Goal: Transaction & Acquisition: Purchase product/service

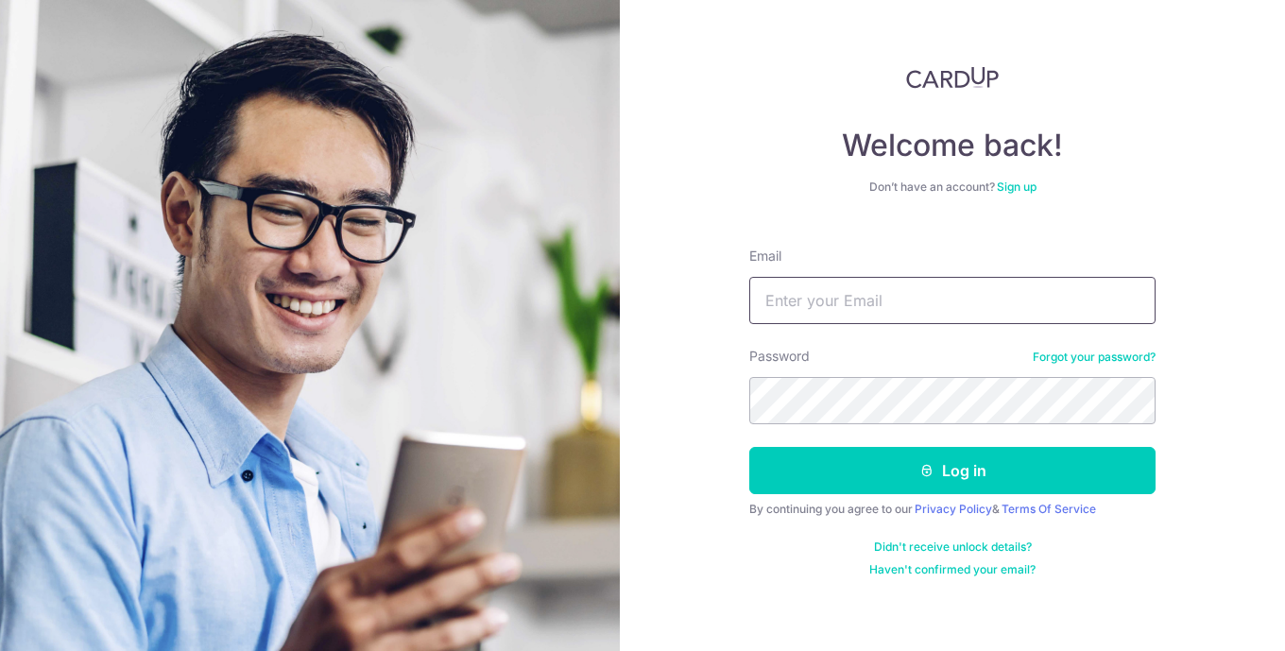
click at [855, 301] on input "Email" at bounding box center [952, 300] width 406 height 47
type input "antmab@hotmail.com"
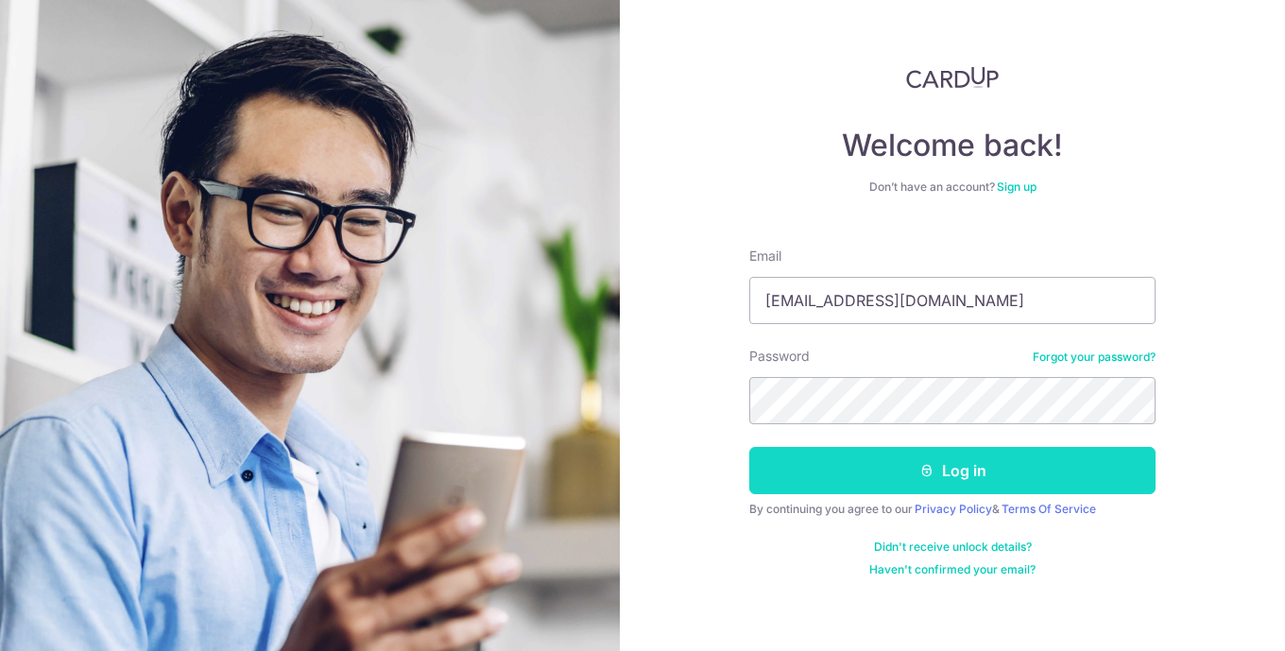
click at [948, 465] on button "Log in" at bounding box center [952, 470] width 406 height 47
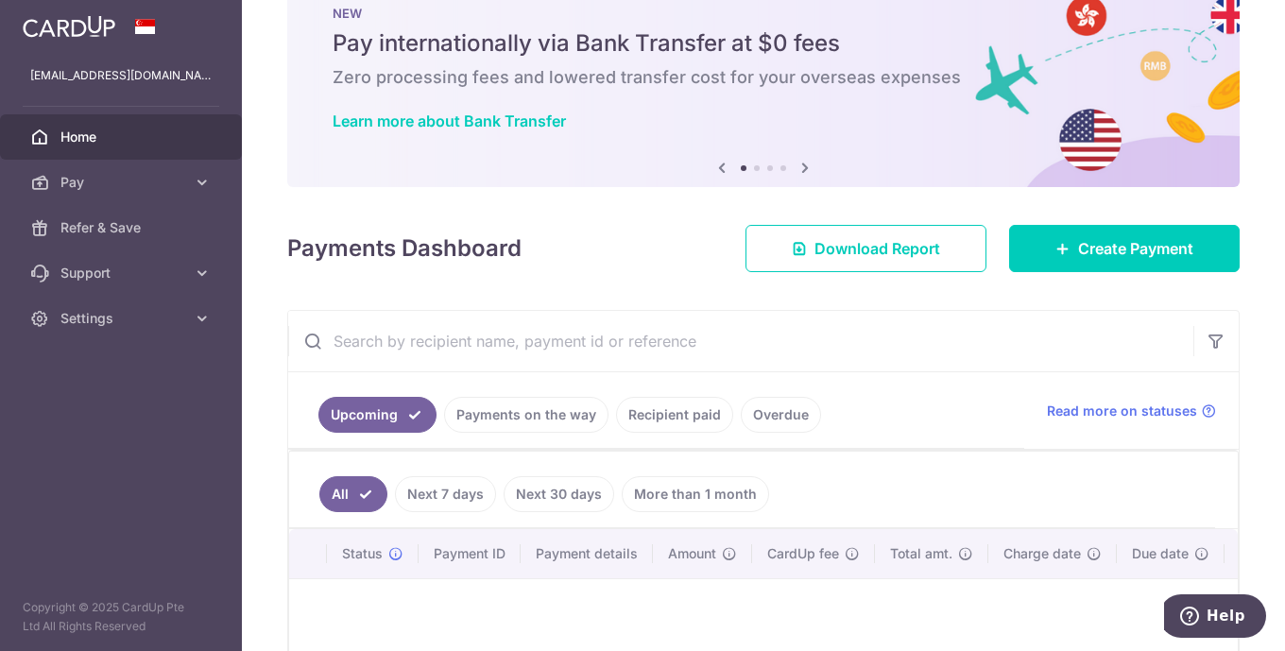
scroll to position [204, 0]
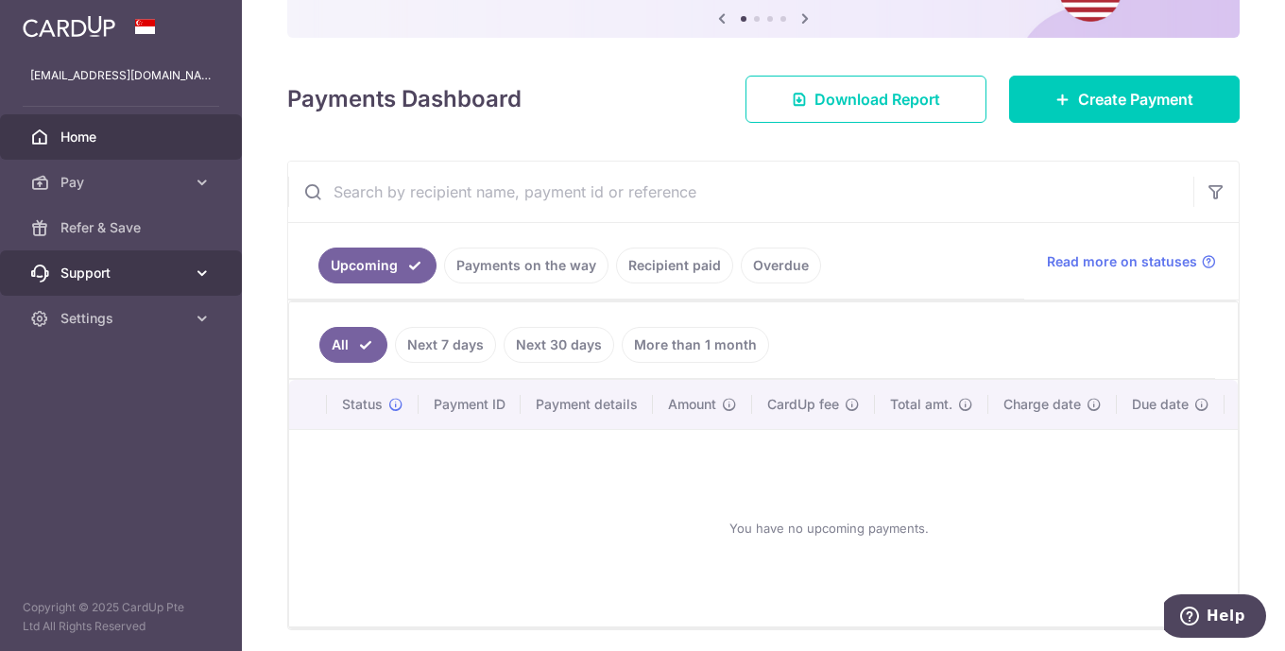
click at [166, 273] on span "Support" at bounding box center [122, 273] width 125 height 19
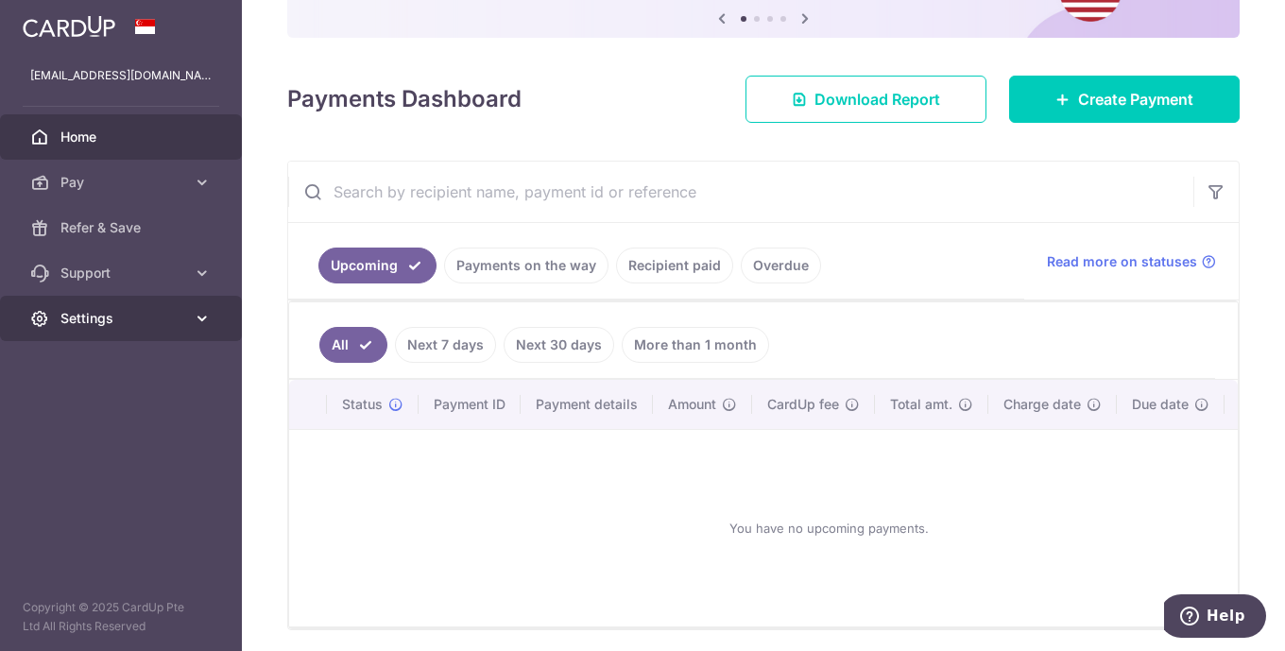
click at [165, 316] on span "Settings" at bounding box center [122, 318] width 125 height 19
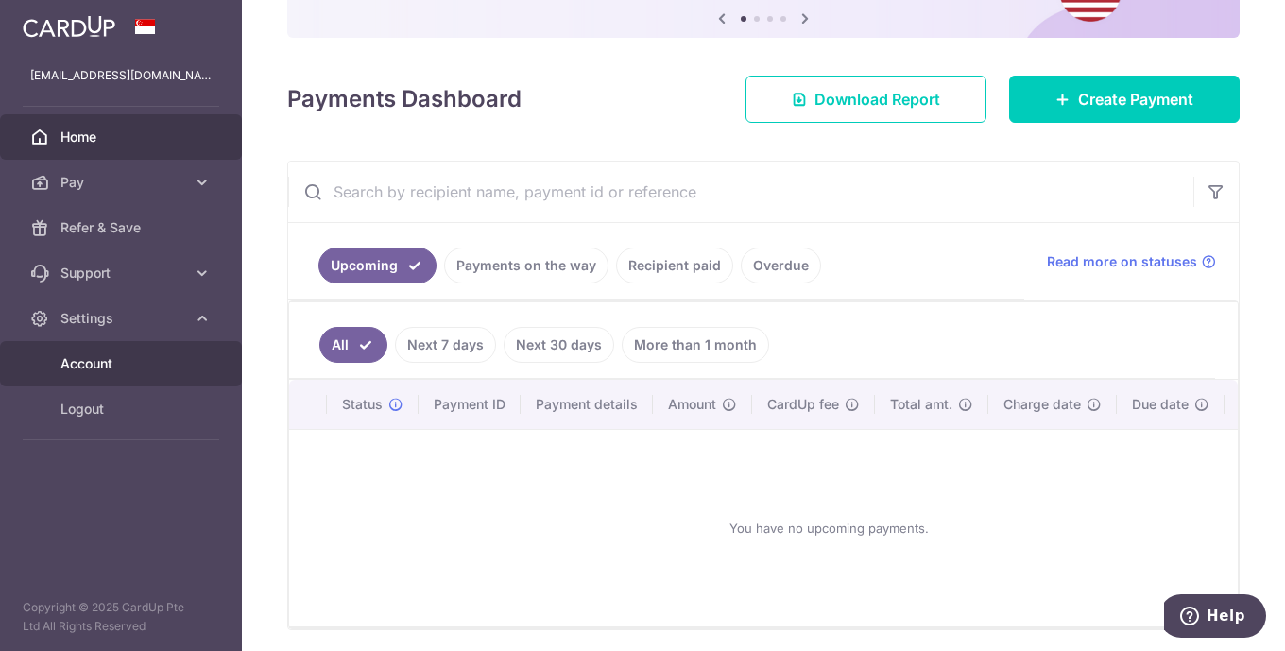
click at [138, 367] on span "Account" at bounding box center [122, 363] width 125 height 19
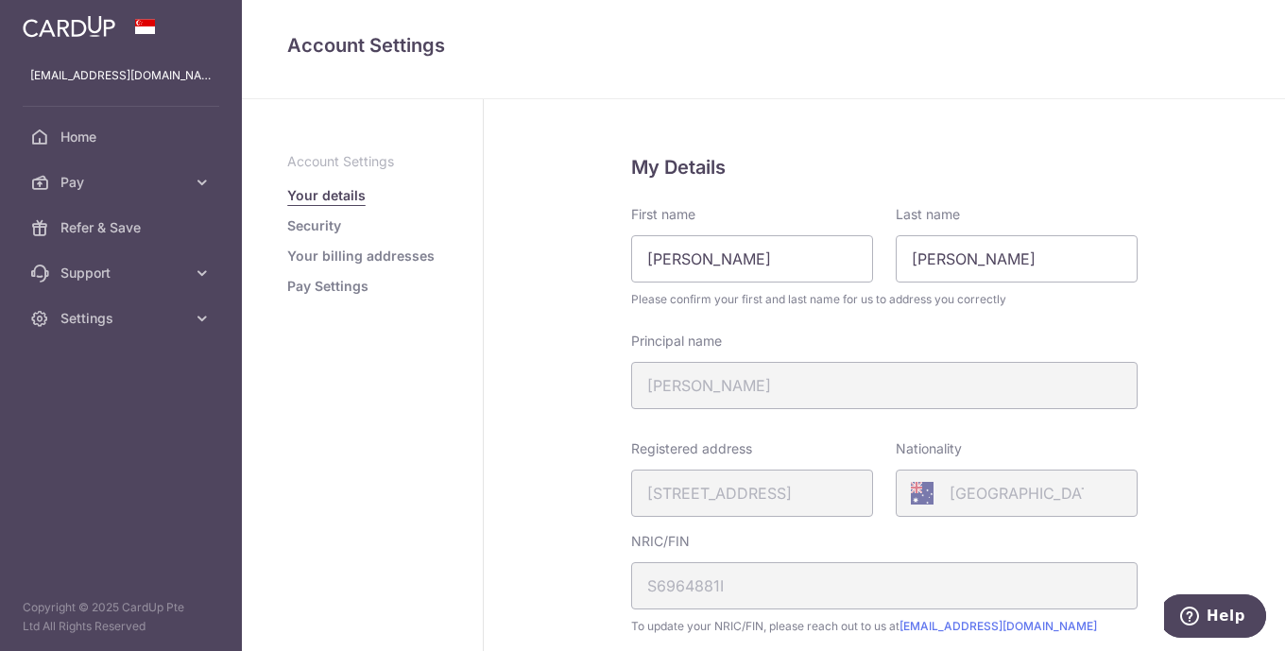
click at [326, 288] on link "Pay Settings" at bounding box center [327, 286] width 81 height 19
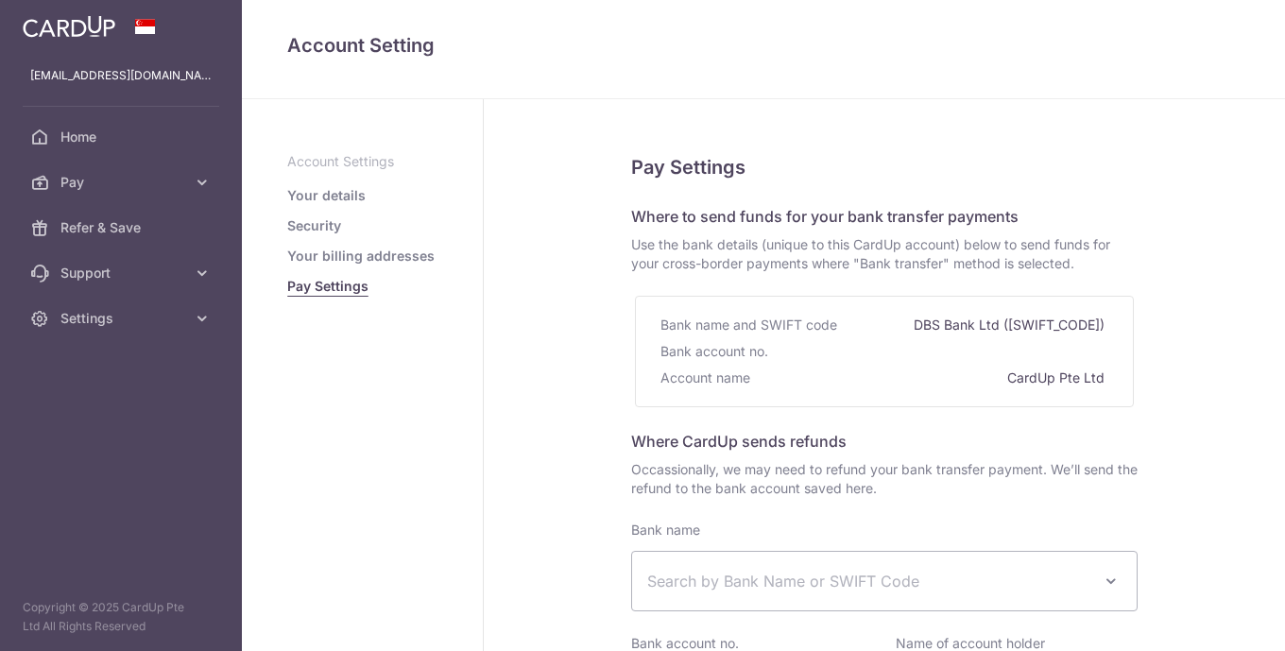
select select
click at [328, 194] on link "Your details" at bounding box center [326, 195] width 78 height 19
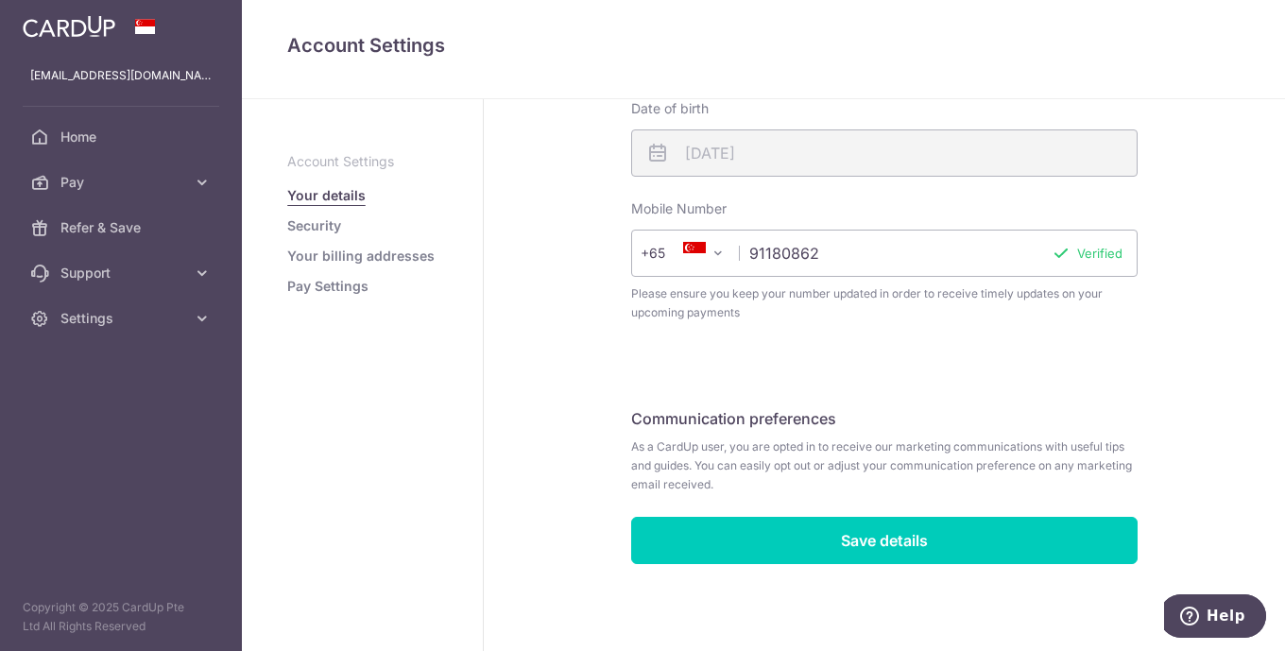
scroll to position [559, 0]
click at [88, 180] on span "Pay" at bounding box center [122, 182] width 125 height 19
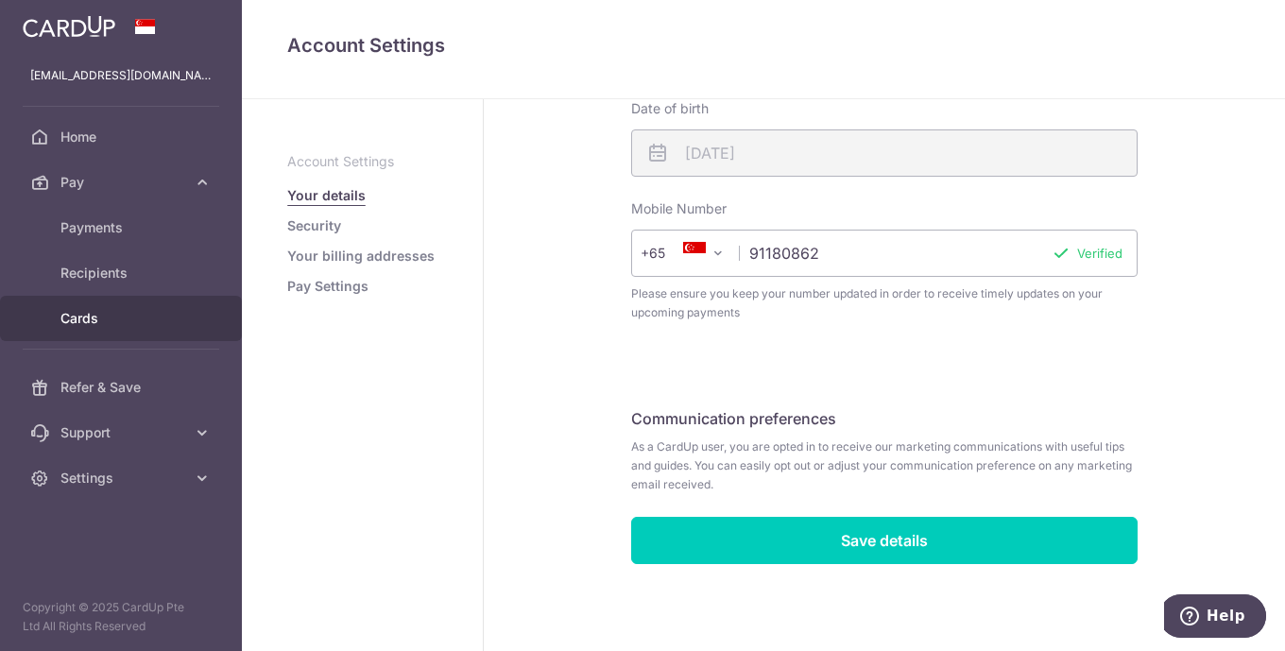
click at [99, 312] on span "Cards" at bounding box center [122, 318] width 125 height 19
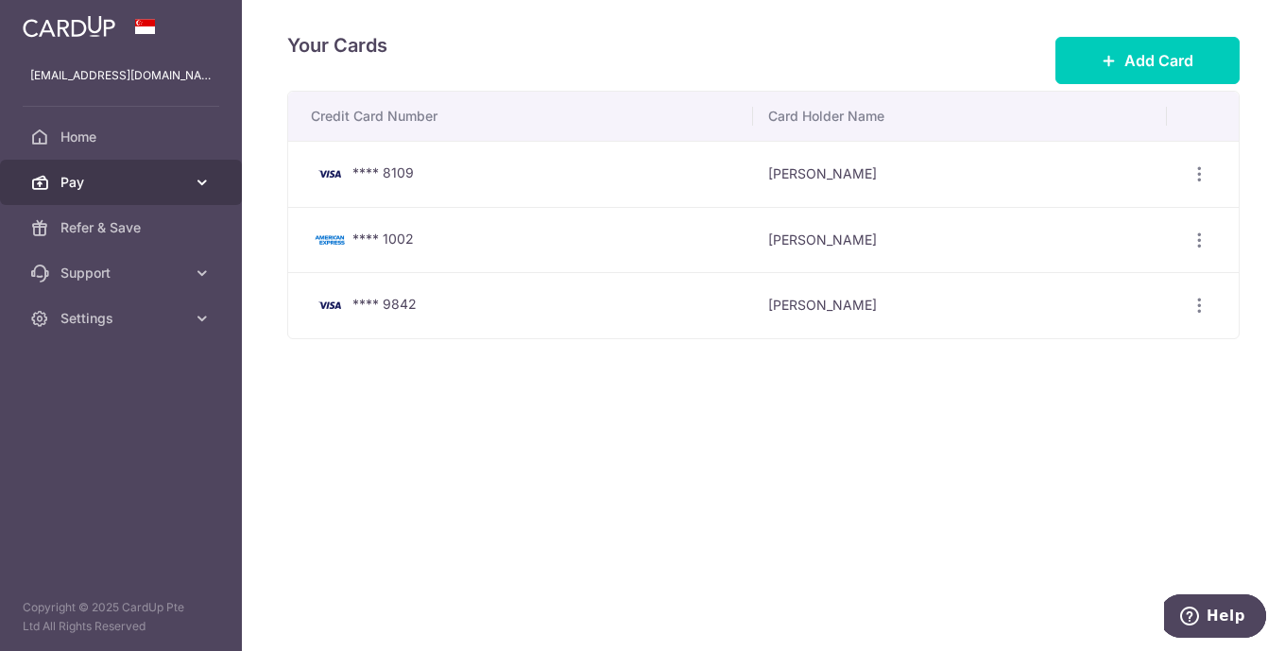
click at [136, 179] on span "Pay" at bounding box center [122, 182] width 125 height 19
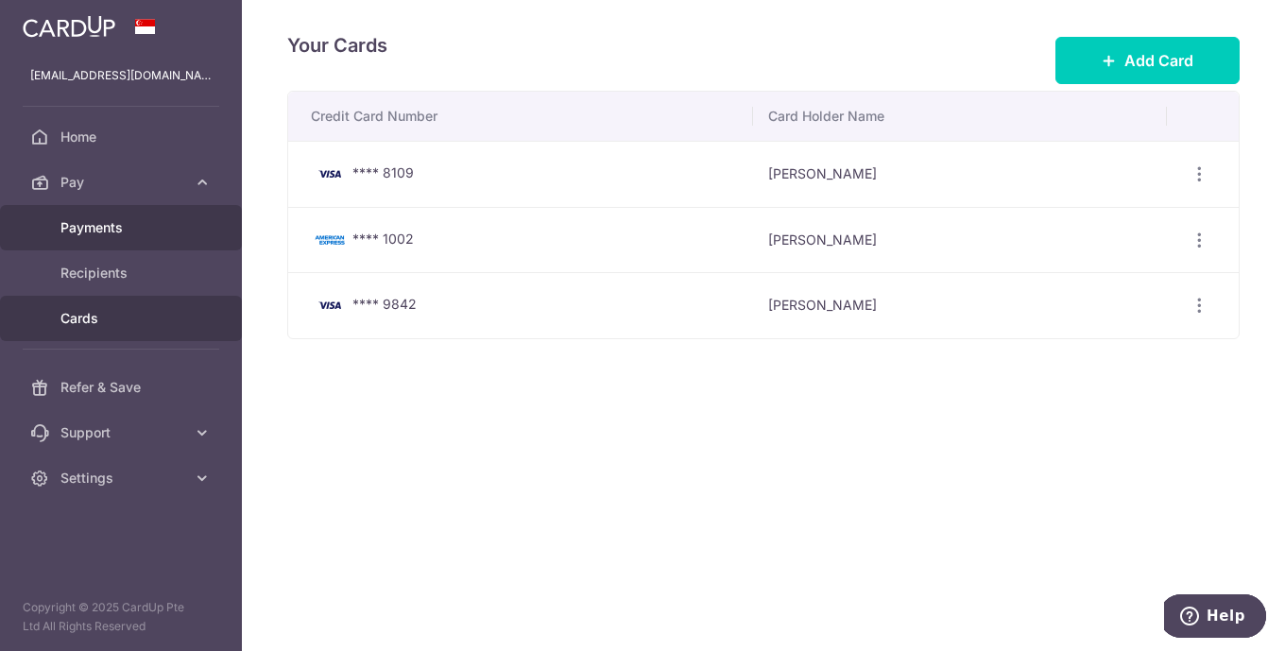
click at [147, 222] on span "Payments" at bounding box center [122, 227] width 125 height 19
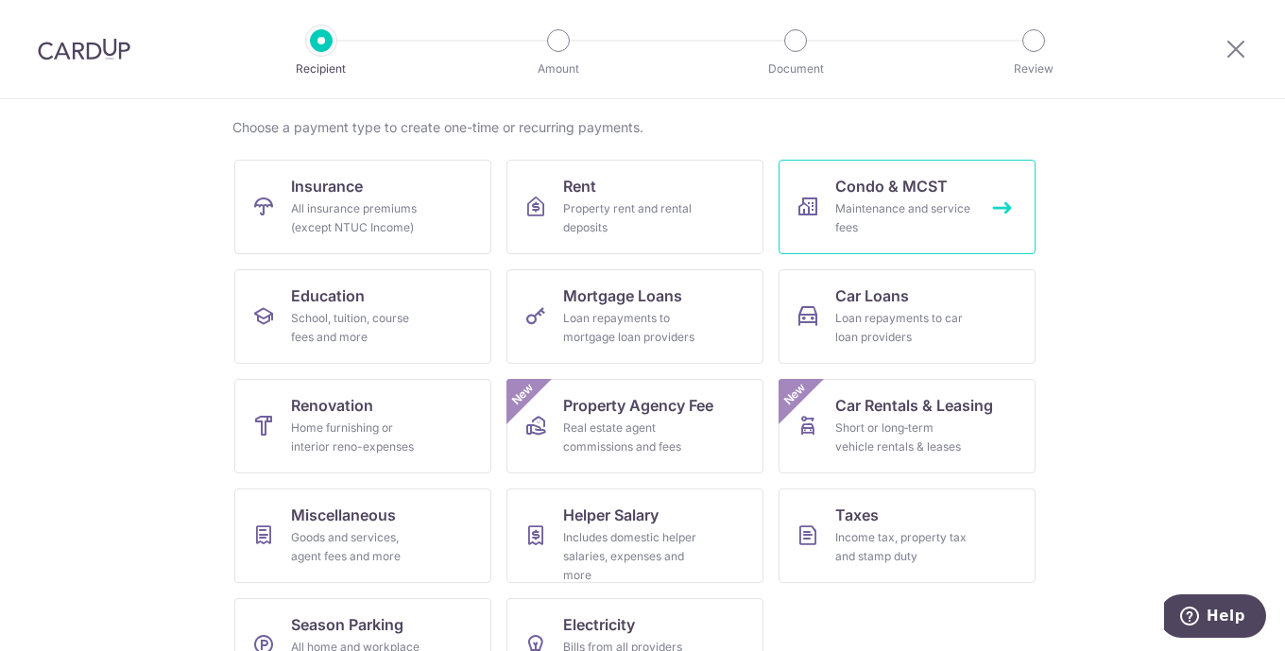
scroll to position [141, 0]
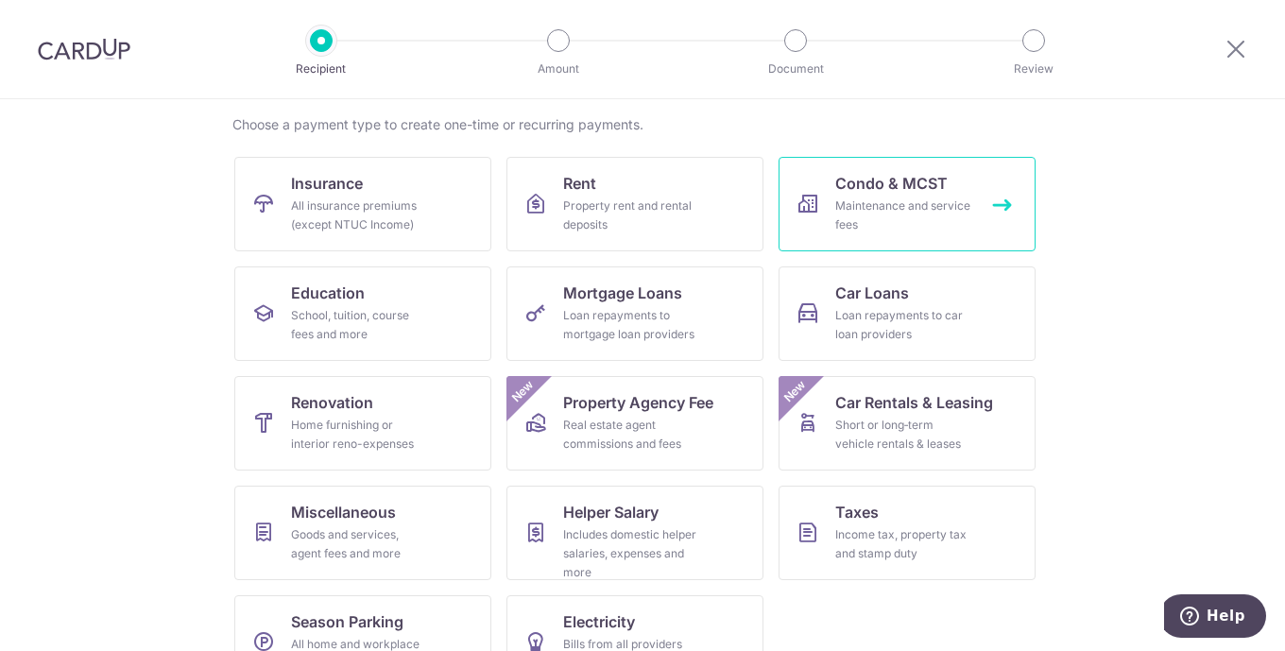
click at [869, 206] on div "Maintenance and service fees" at bounding box center [903, 216] width 136 height 38
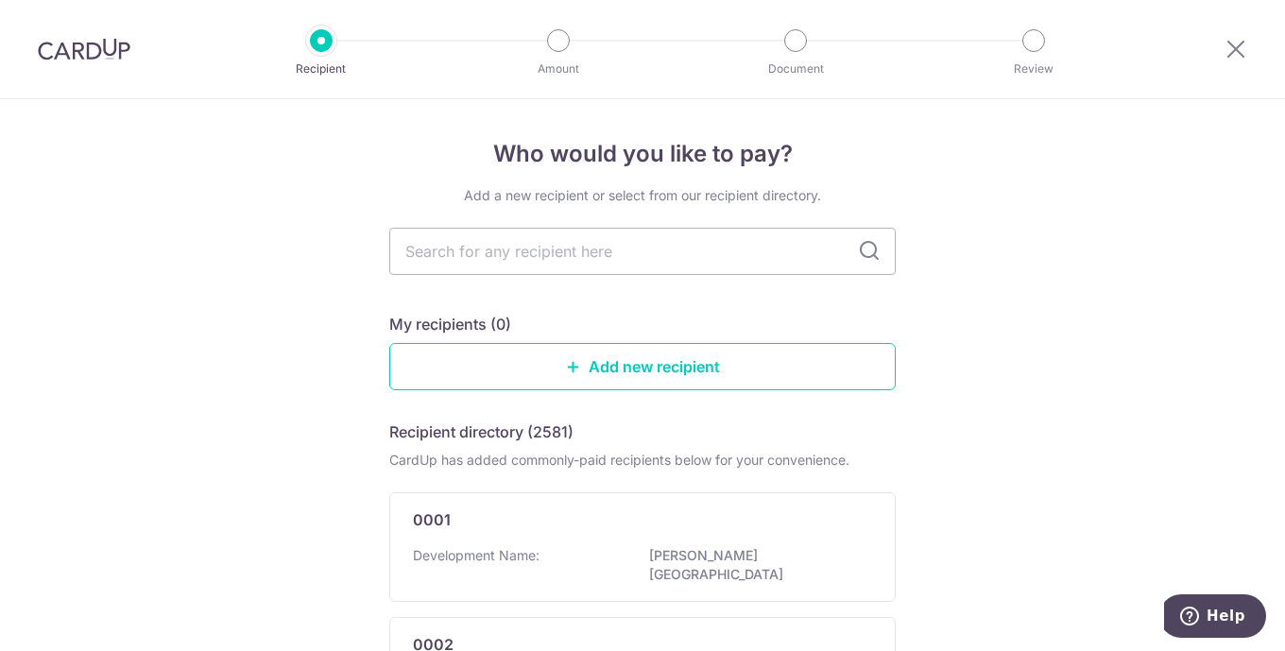
click at [115, 50] on img at bounding box center [84, 49] width 93 height 23
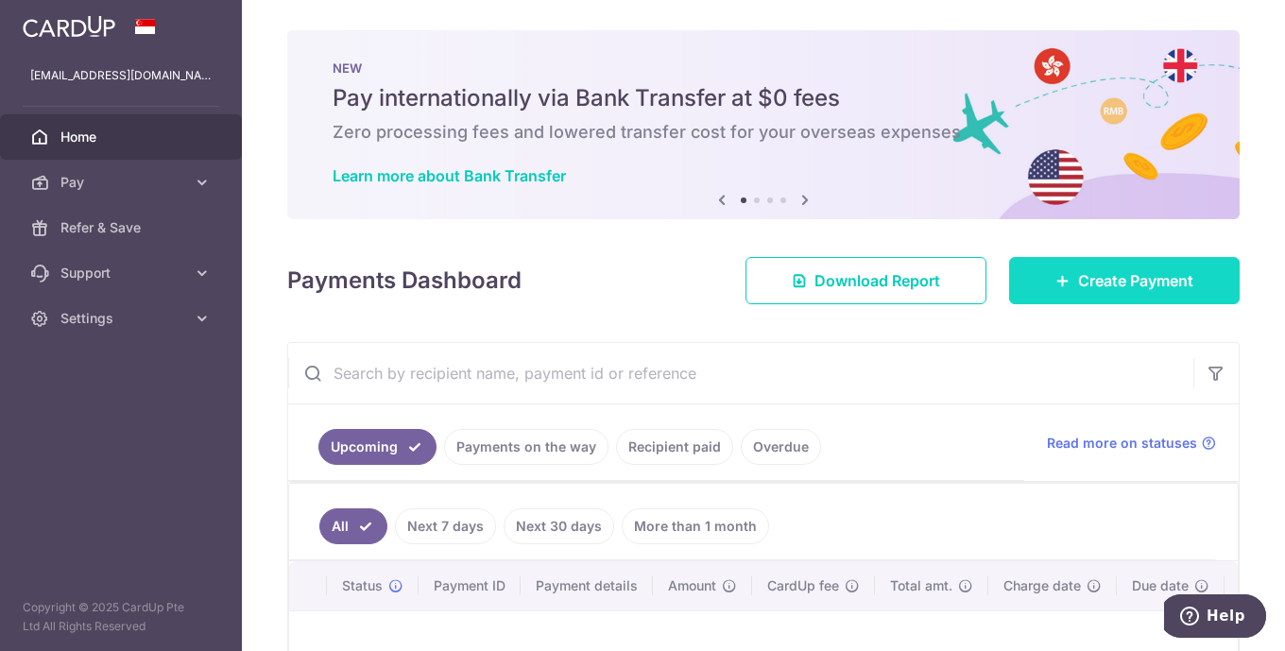
click at [1152, 277] on span "Create Payment" at bounding box center [1135, 280] width 115 height 23
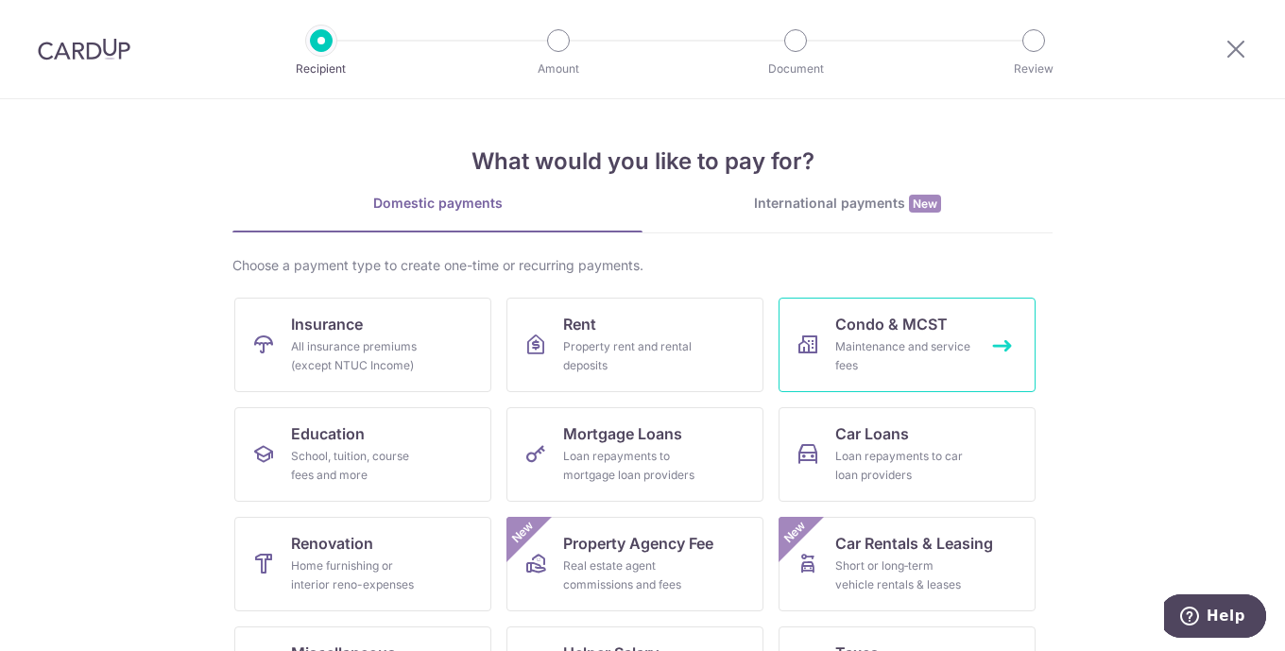
click at [919, 324] on span "Condo & MCST" at bounding box center [891, 324] width 112 height 23
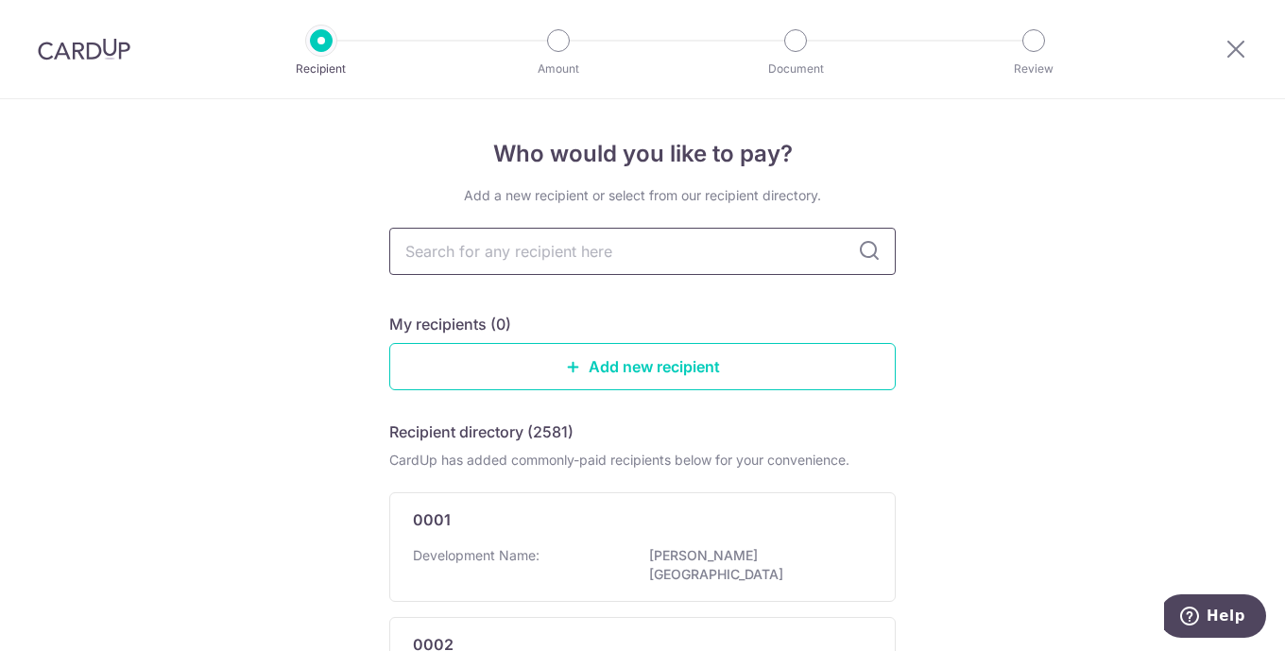
click at [603, 253] on input "text" at bounding box center [642, 251] width 506 height 47
click at [866, 250] on icon at bounding box center [869, 251] width 23 height 23
click at [738, 259] on input "text" at bounding box center [642, 251] width 506 height 47
type input "0581"
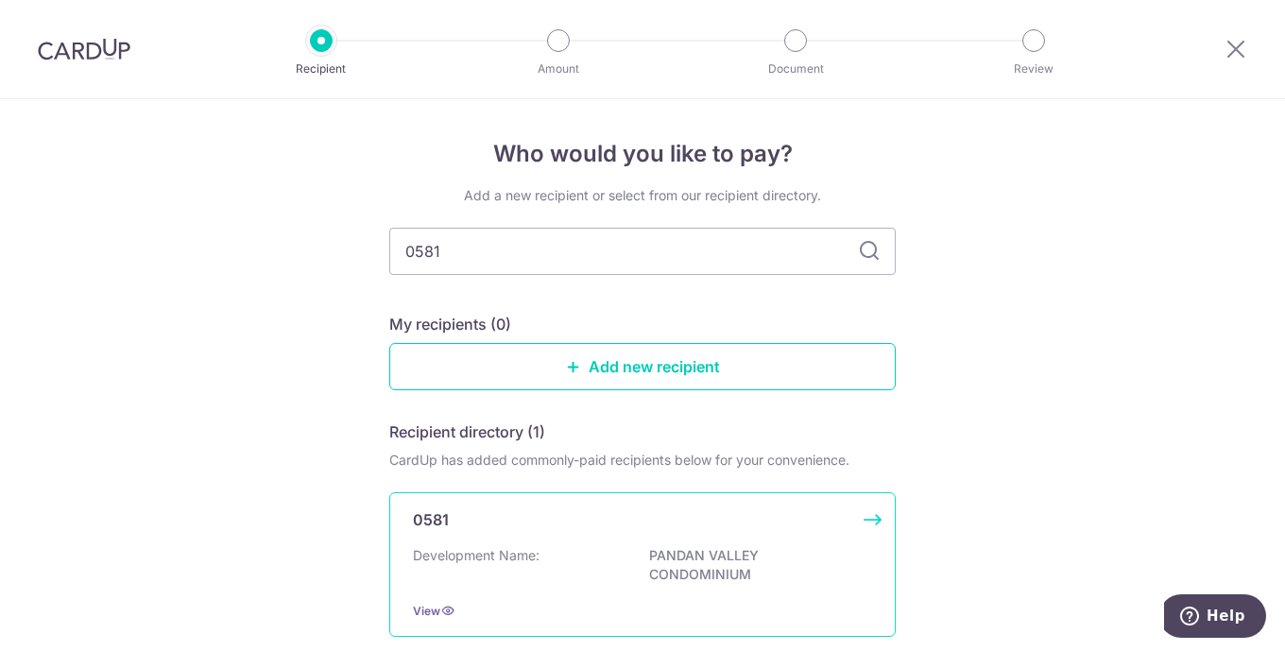
click at [673, 560] on p "PANDAN VALLEY CONDOMINIUM" at bounding box center [755, 565] width 212 height 38
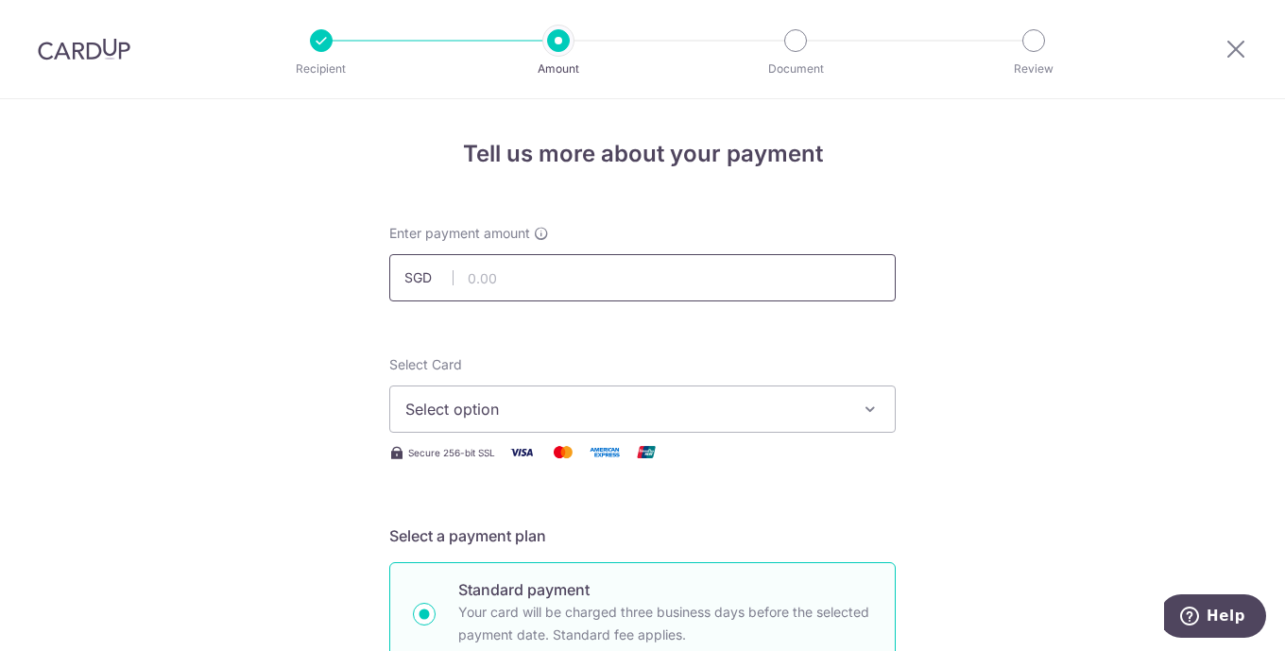
click at [519, 276] on input "text" at bounding box center [642, 277] width 506 height 47
type input "1,397.93"
click at [524, 405] on span "Select option" at bounding box center [625, 409] width 440 height 23
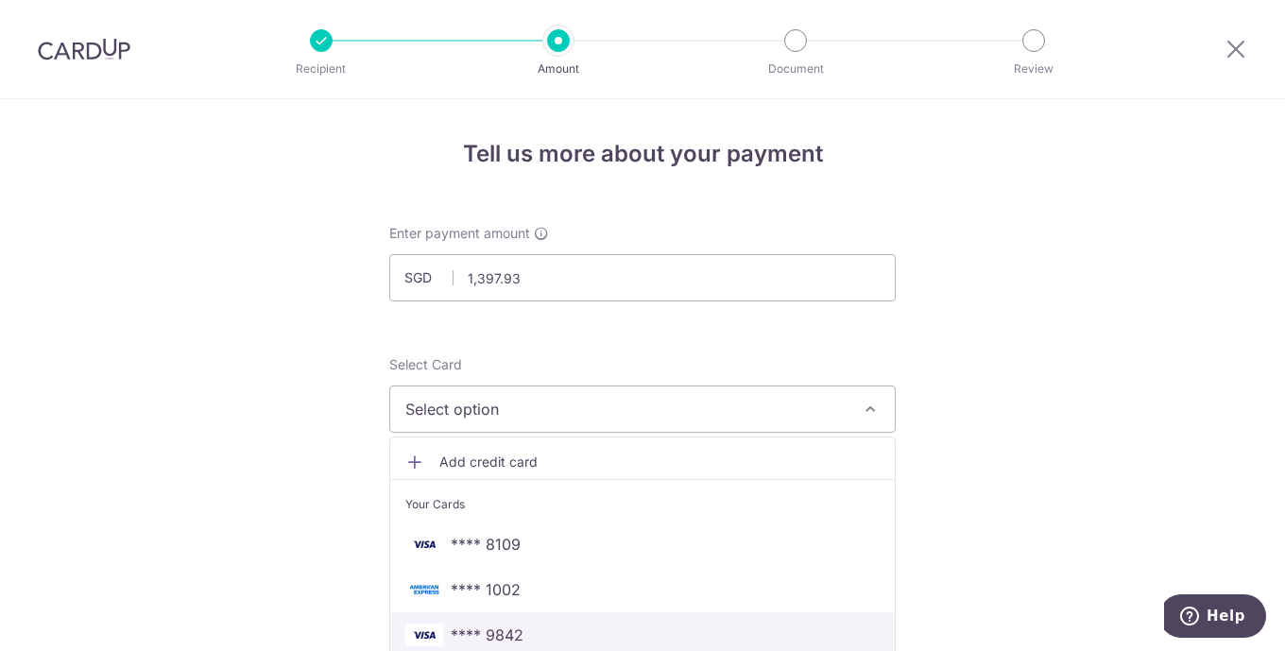
click at [514, 627] on span "**** 9842" at bounding box center [487, 635] width 73 height 23
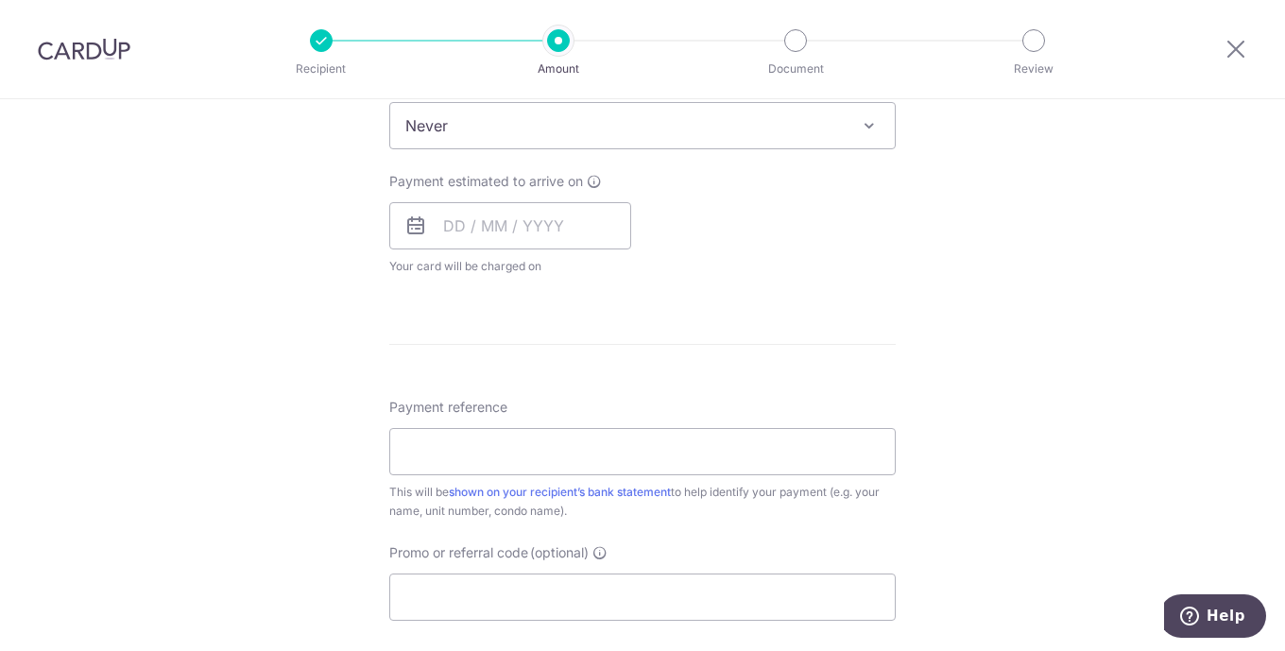
scroll to position [598, 0]
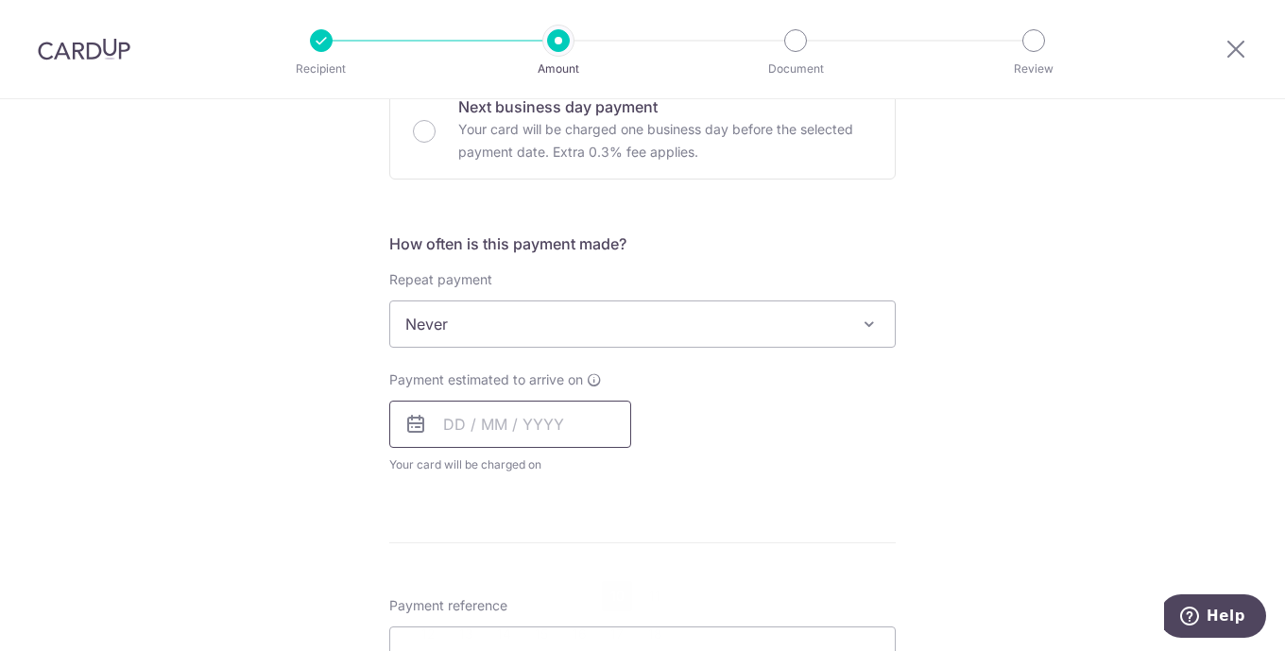
click at [446, 422] on input "text" at bounding box center [510, 424] width 242 height 47
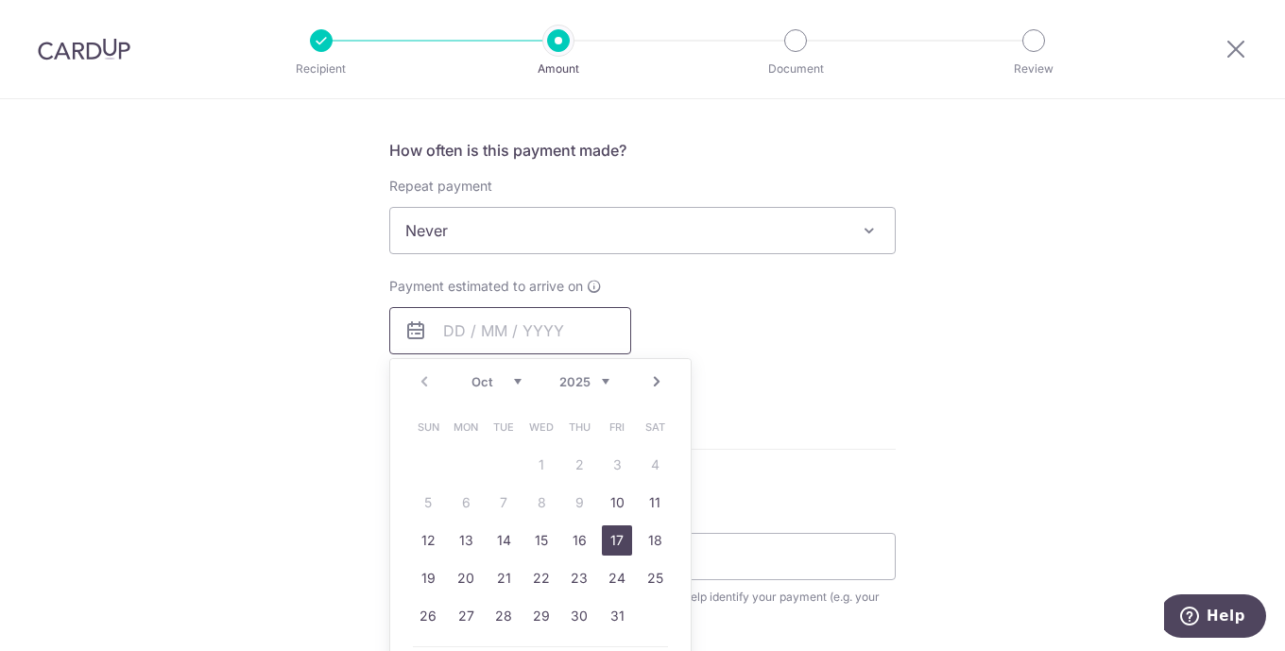
scroll to position [708, 0]
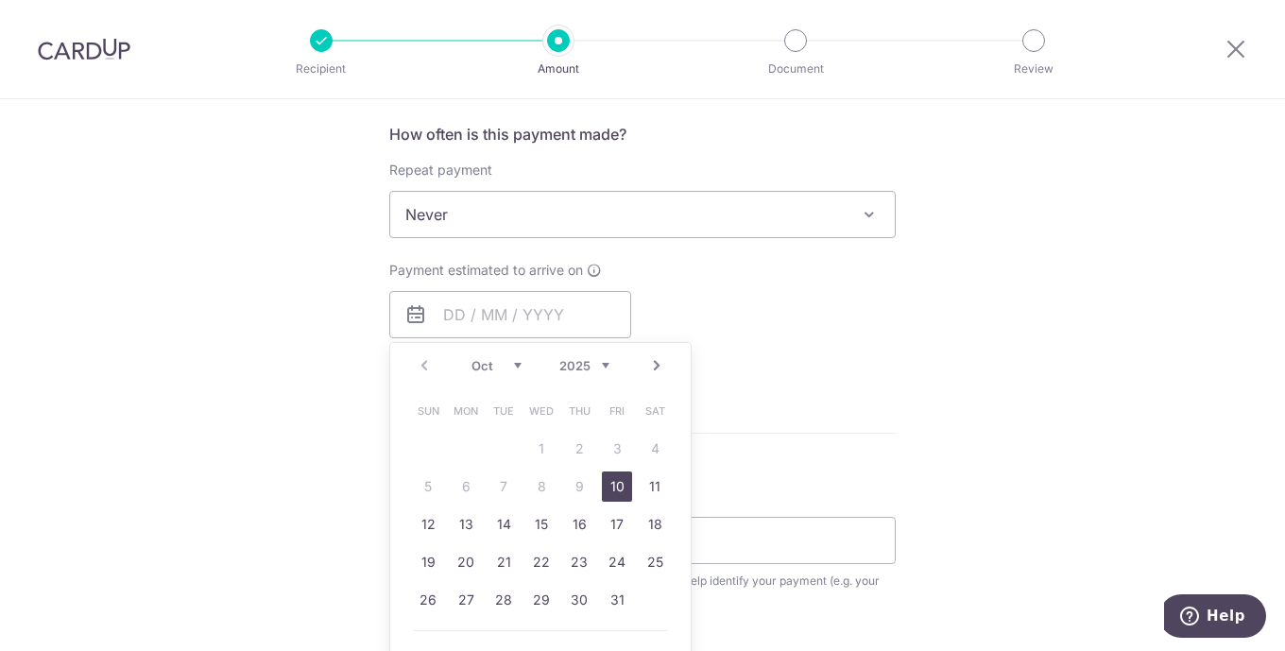
click at [617, 483] on link "10" at bounding box center [617, 487] width 30 height 30
type input "[DATE]"
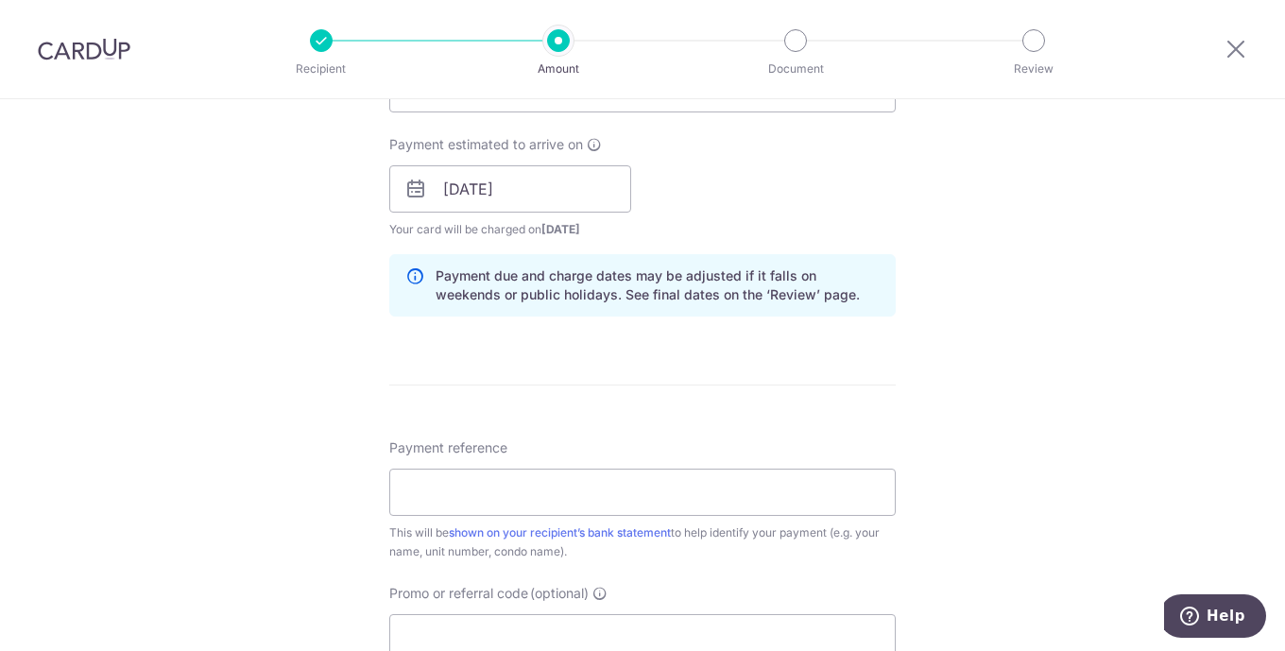
scroll to position [850, 0]
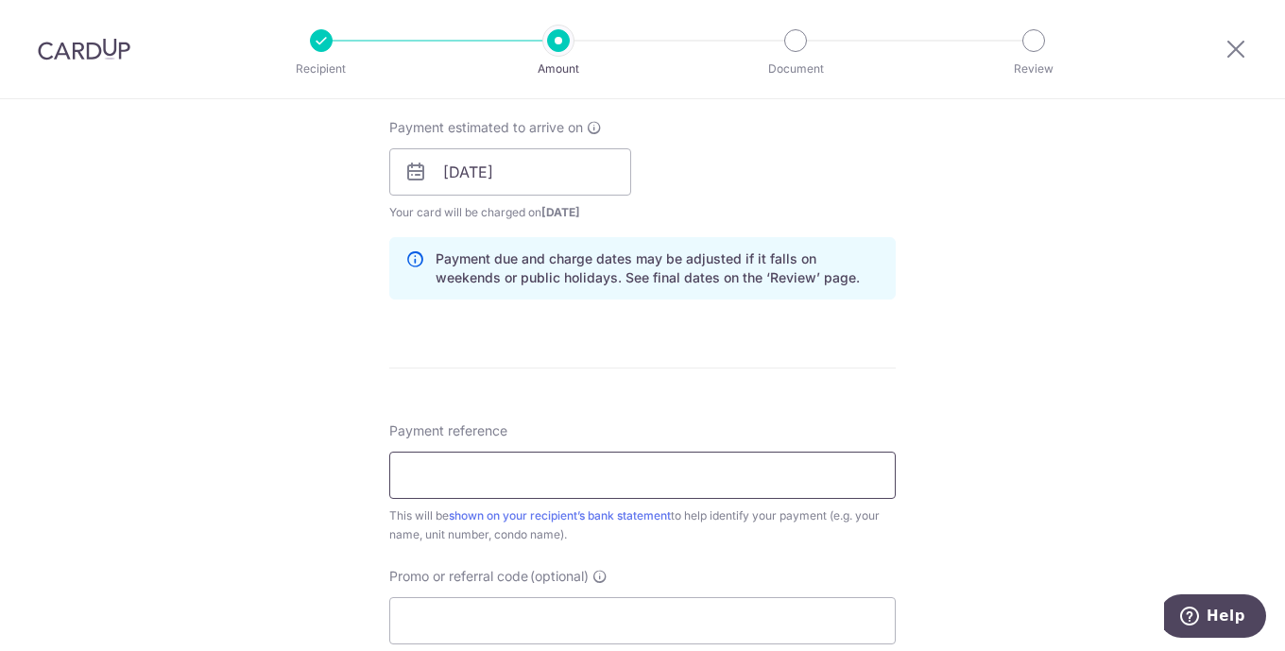
click at [517, 476] on input "Payment reference" at bounding box center [642, 475] width 506 height 47
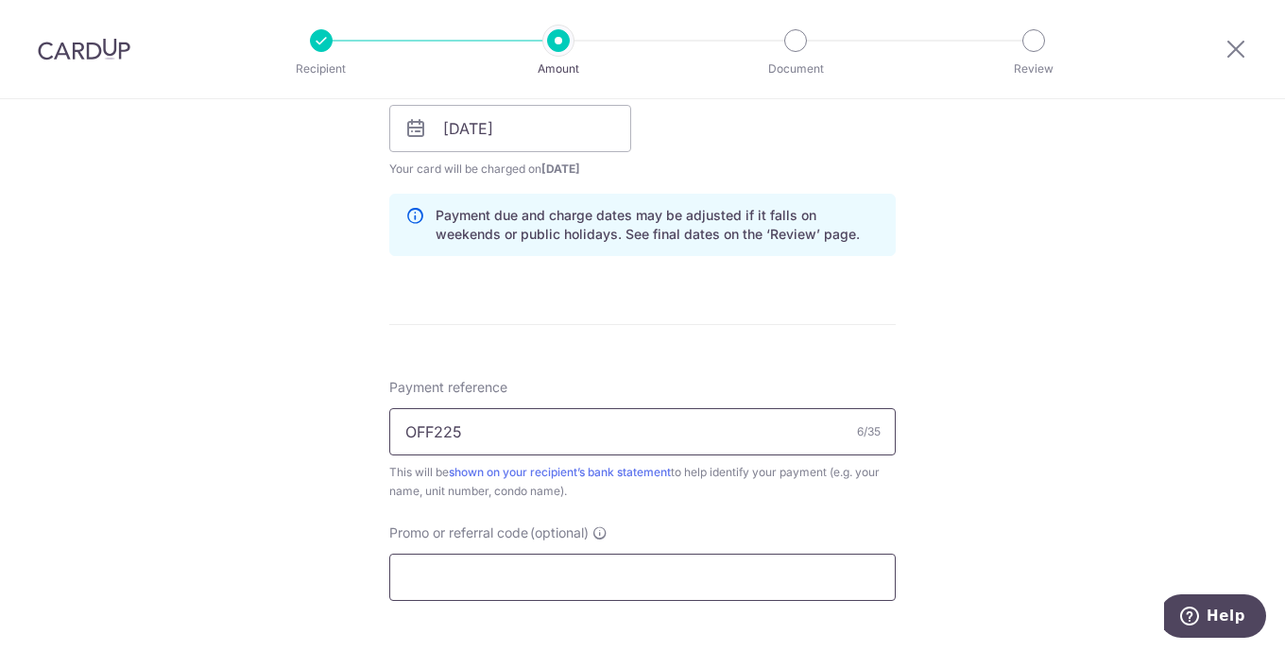
scroll to position [976, 0]
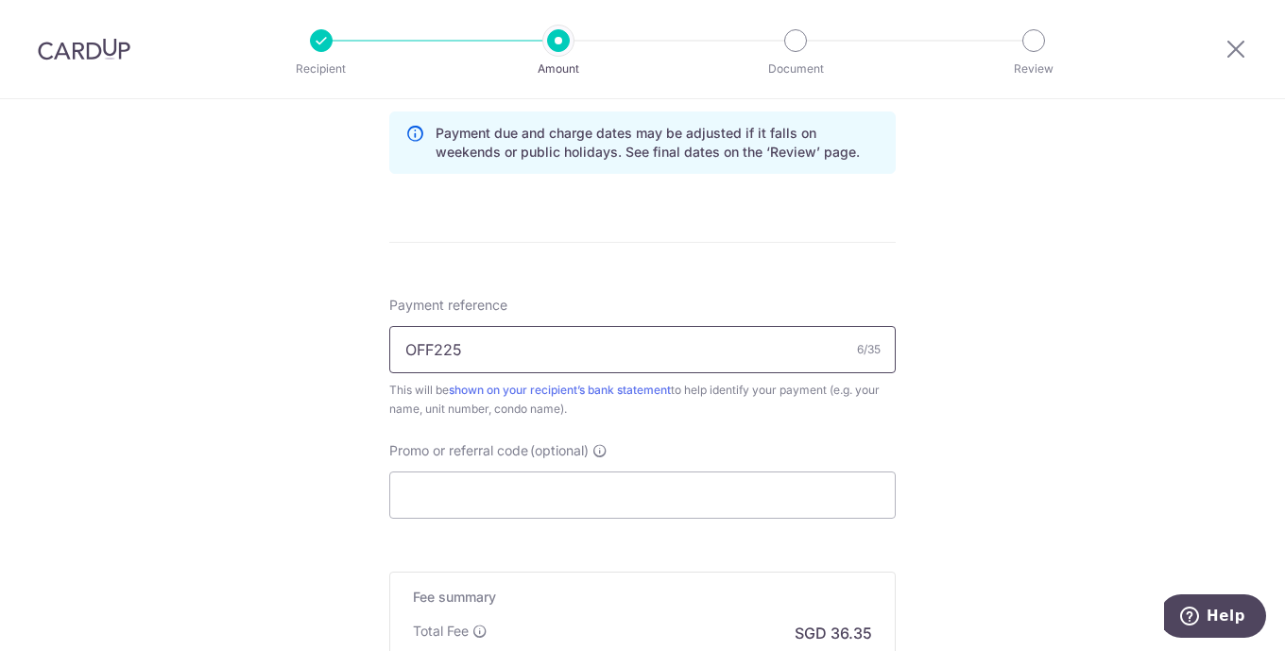
drag, startPoint x: 503, startPoint y: 348, endPoint x: 351, endPoint y: 353, distance: 152.2
click at [351, 353] on div "Tell us more about your payment Enter payment amount SGD 1,397.93 1397.93 Selec…" at bounding box center [642, 16] width 1285 height 1787
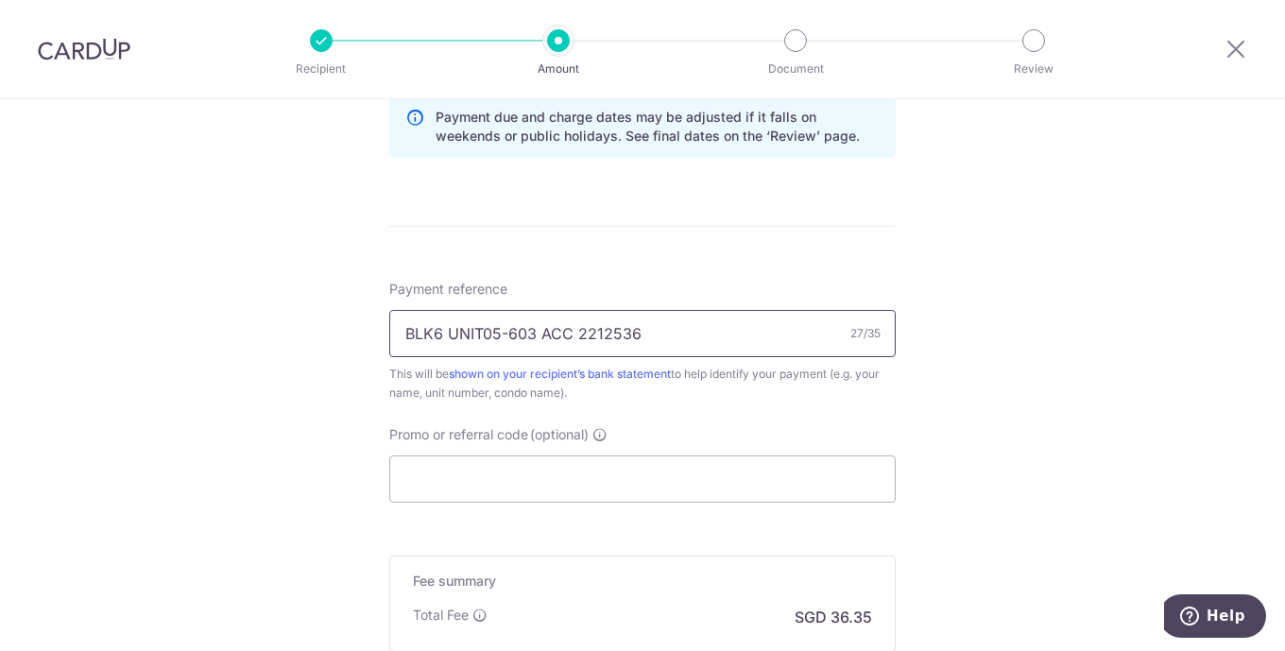
drag, startPoint x: 575, startPoint y: 329, endPoint x: 535, endPoint y: 330, distance: 39.7
click at [535, 330] on input "BLK6 UNIT05-603 ACC 2212536" at bounding box center [642, 333] width 506 height 47
click at [647, 334] on input "BLK6 UNIT05-603 #2212536" at bounding box center [642, 333] width 506 height 47
type input "BLK6 UNIT05-603 #2212536"
click at [630, 485] on input "Promo or referral code (optional)" at bounding box center [642, 478] width 506 height 47
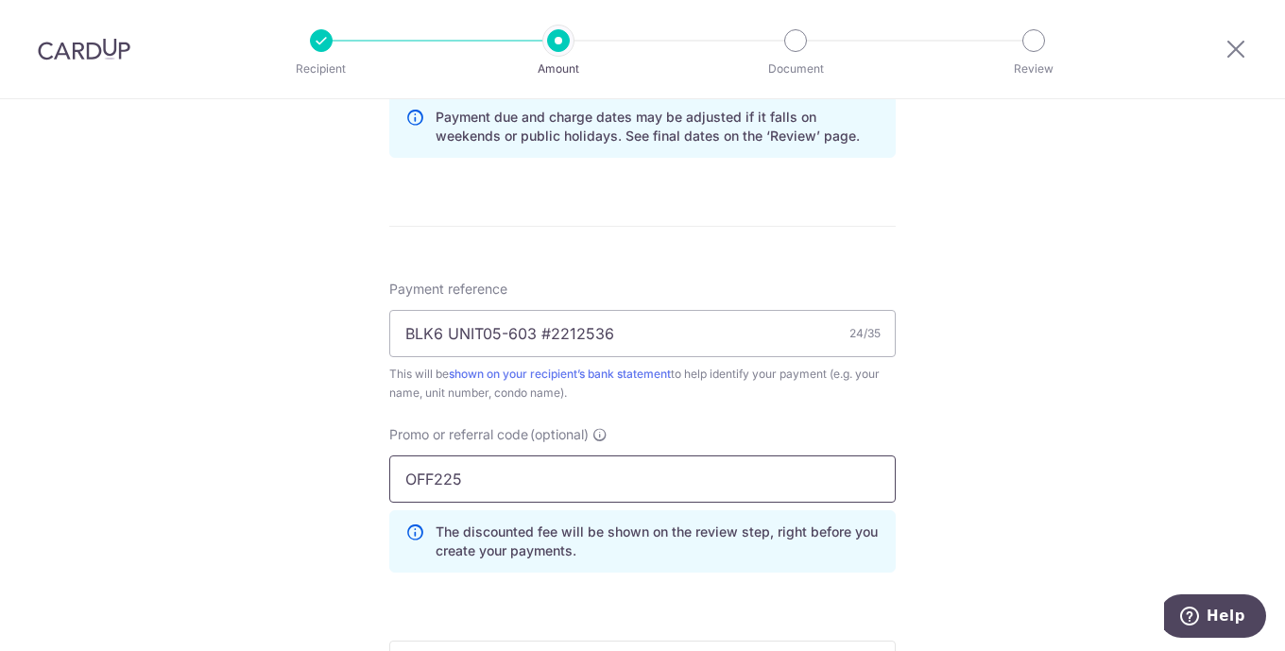
type input "OFF225"
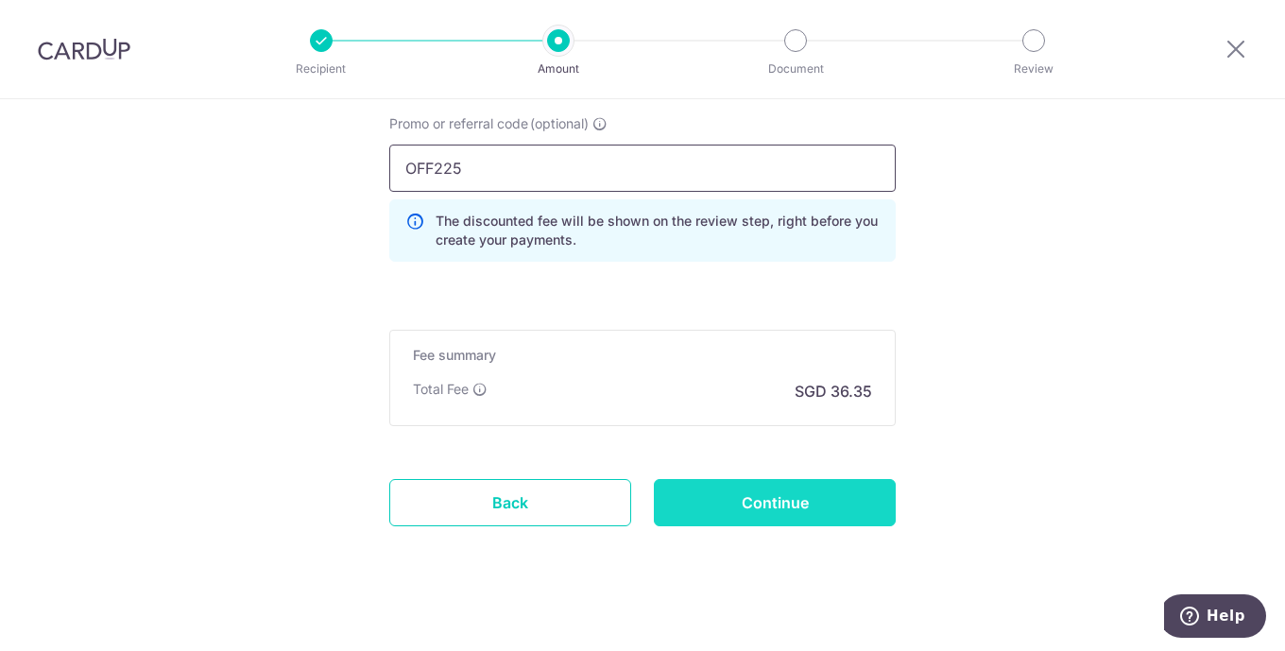
scroll to position [1307, 0]
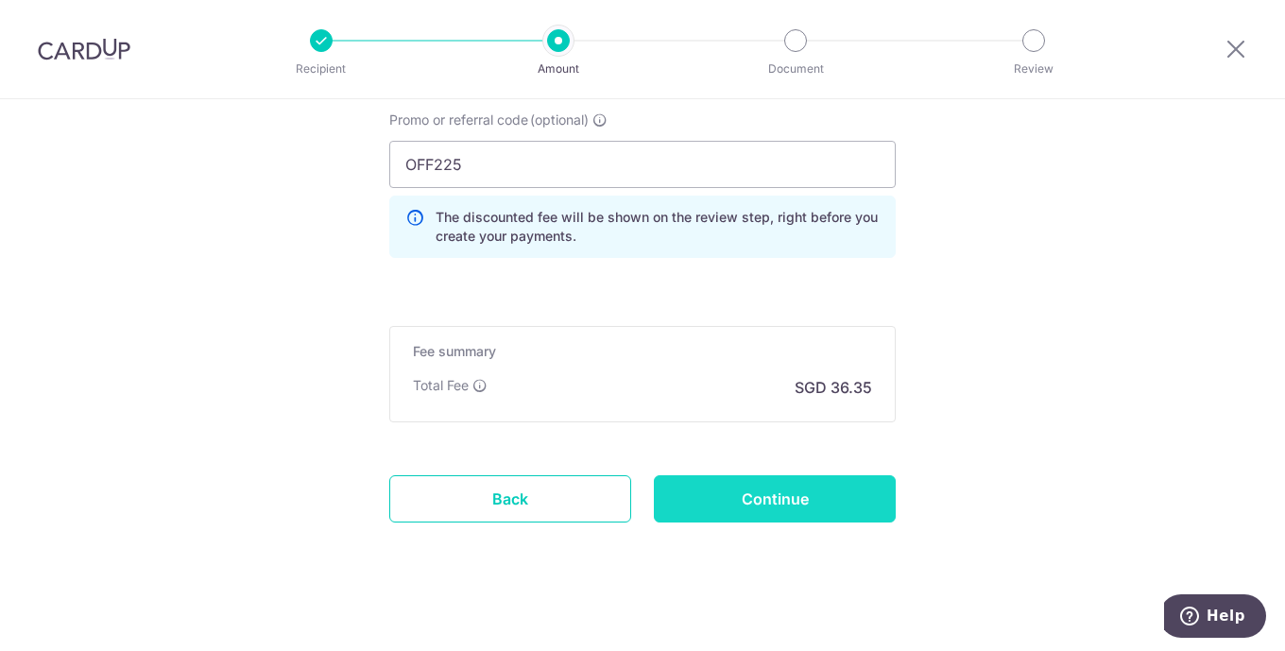
click at [765, 496] on input "Continue" at bounding box center [775, 498] width 242 height 47
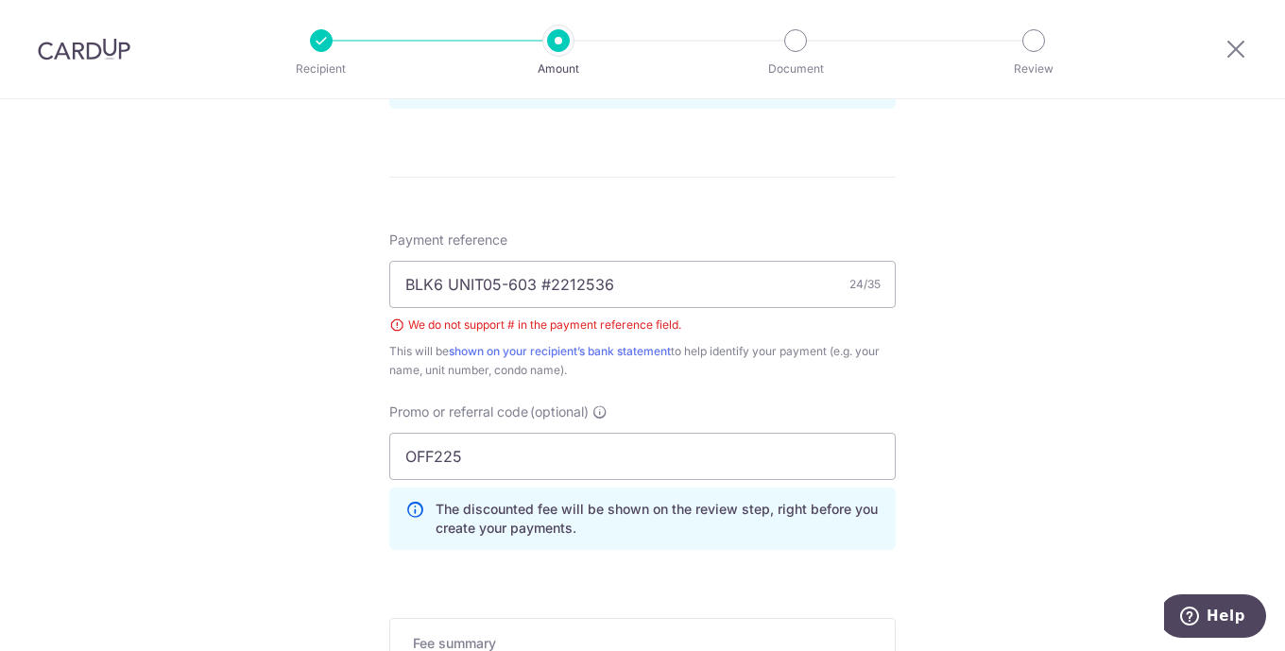
scroll to position [1017, 0]
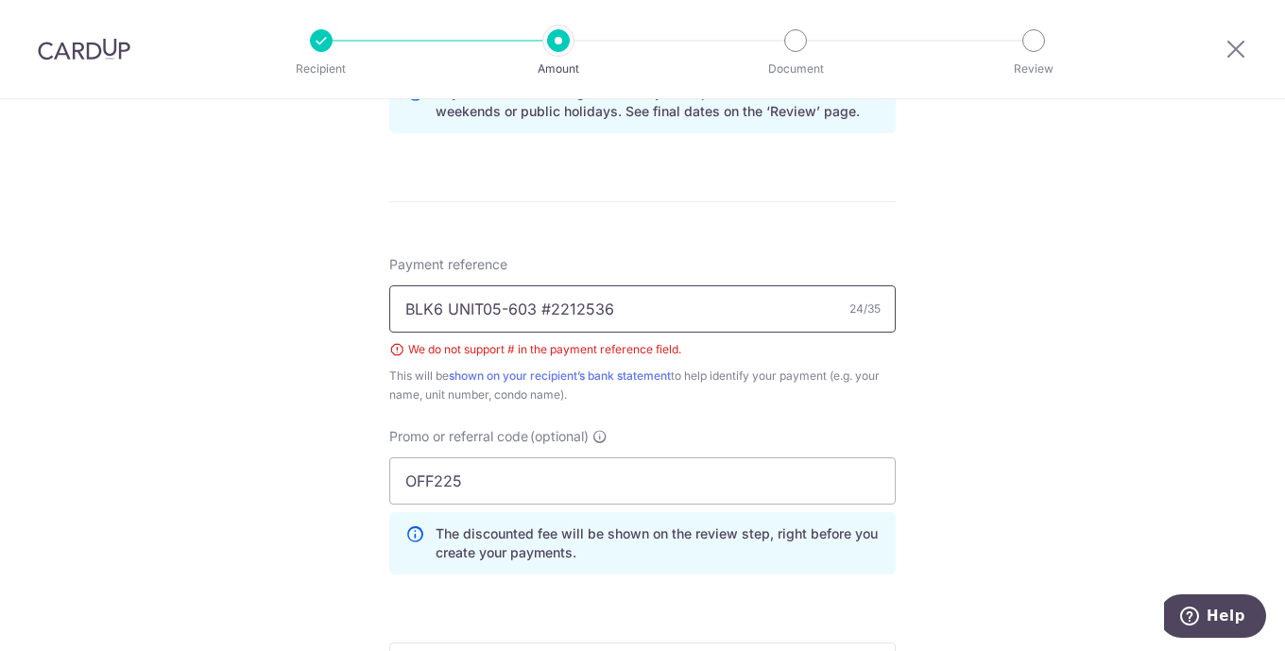
click at [550, 306] on input "BLK6 UNIT05-603 #2212536" at bounding box center [642, 308] width 506 height 47
click at [658, 308] on input "BLK6 UNIT05-603 ACCT 2212536" at bounding box center [642, 308] width 506 height 47
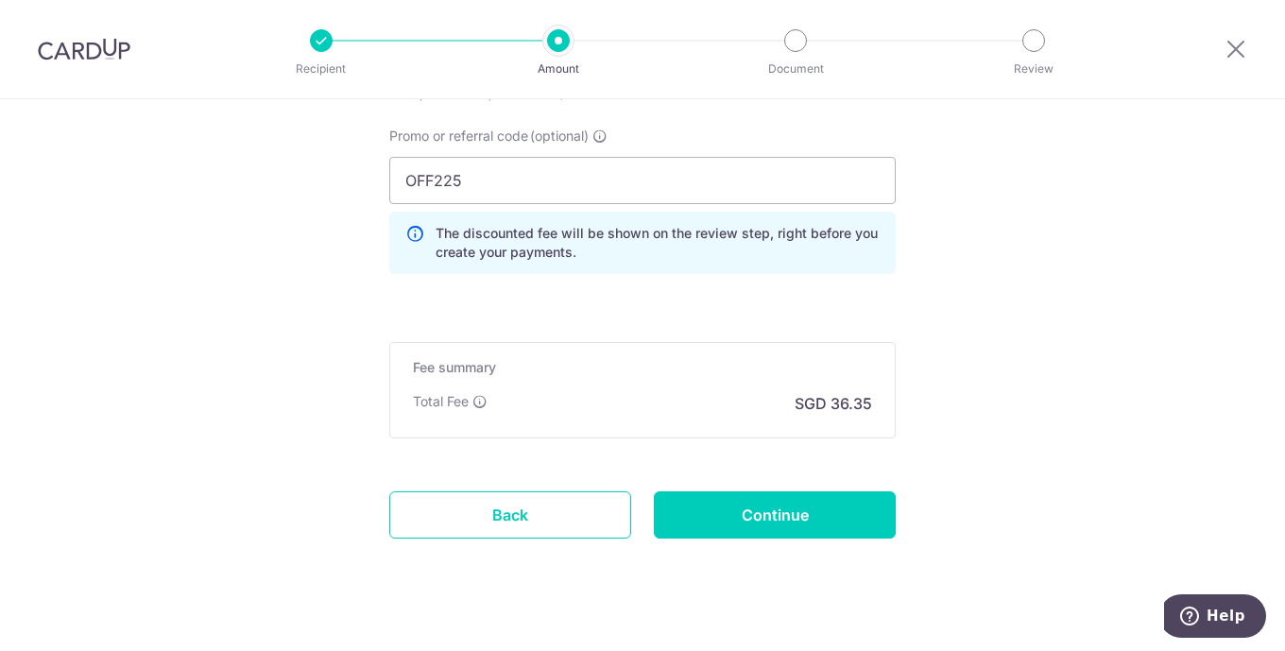
scroll to position [1332, 0]
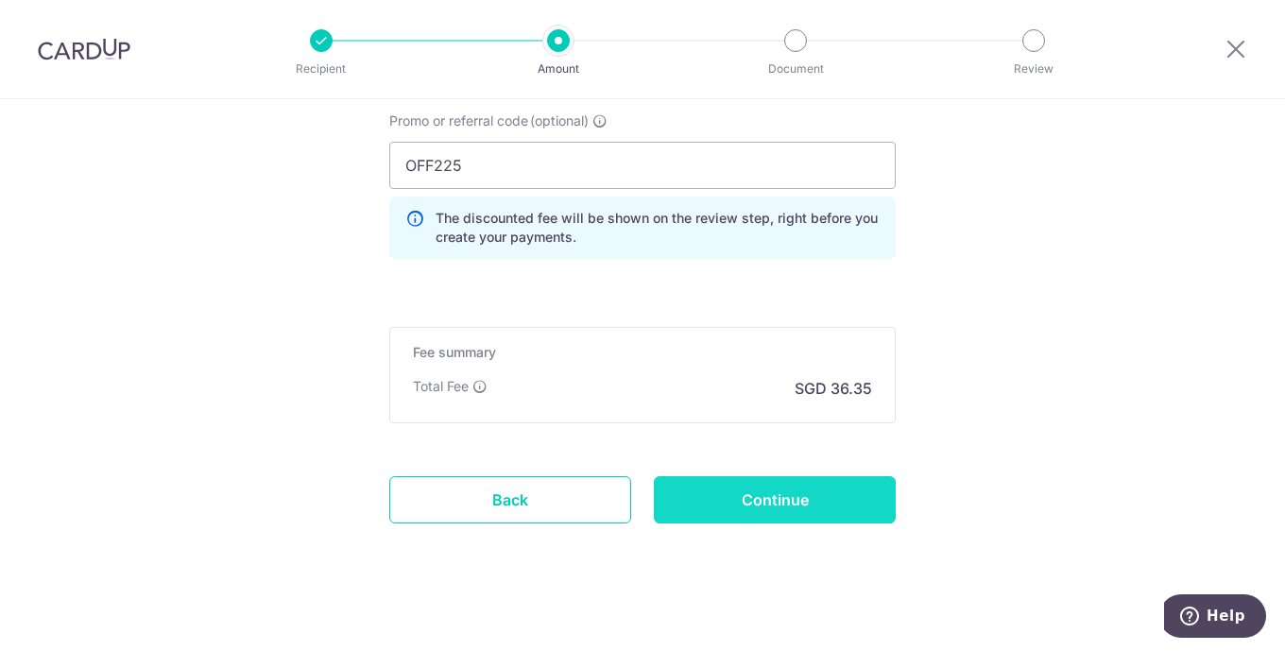
type input "BLK6 UNIT05-603 ACCT 2212536"
click at [775, 489] on input "Continue" at bounding box center [775, 499] width 242 height 47
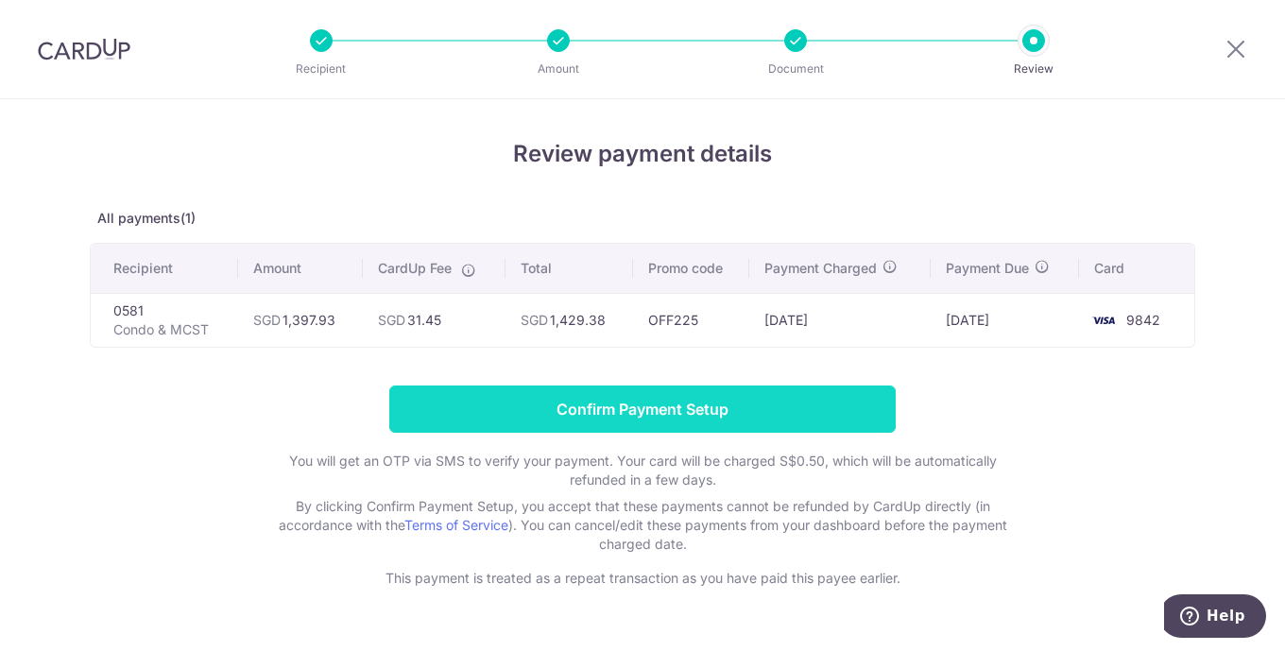
click at [619, 418] on input "Confirm Payment Setup" at bounding box center [642, 409] width 506 height 47
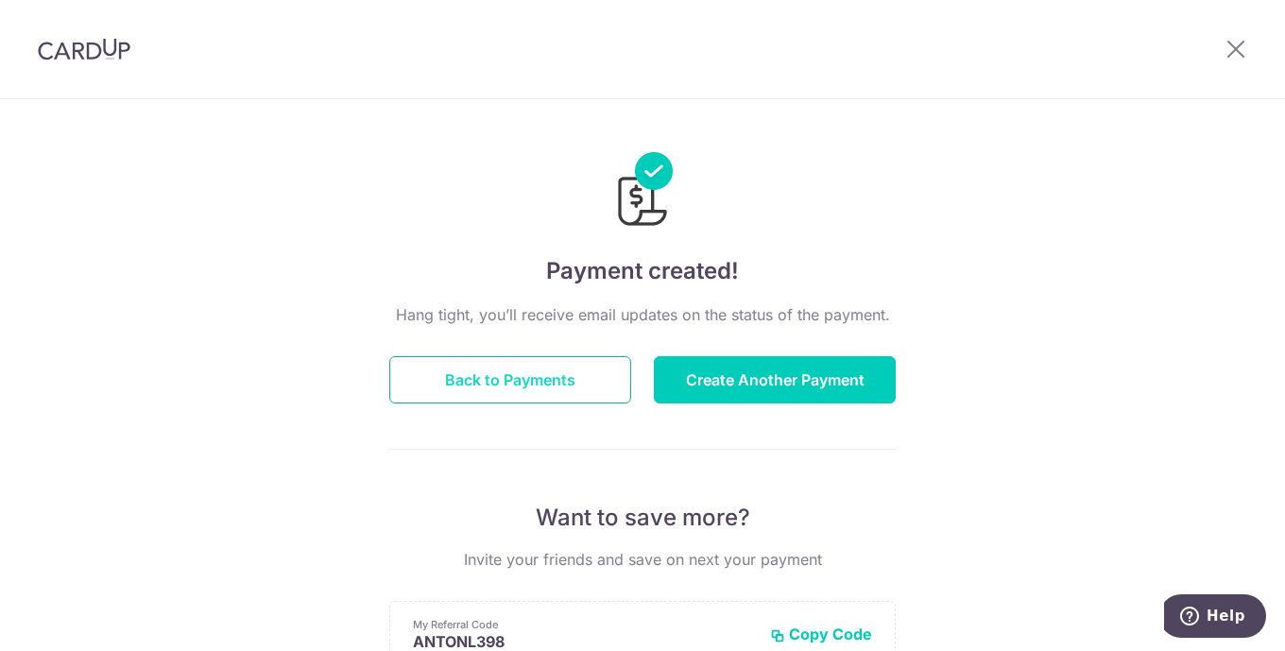
click at [563, 384] on button "Back to Payments" at bounding box center [510, 379] width 242 height 47
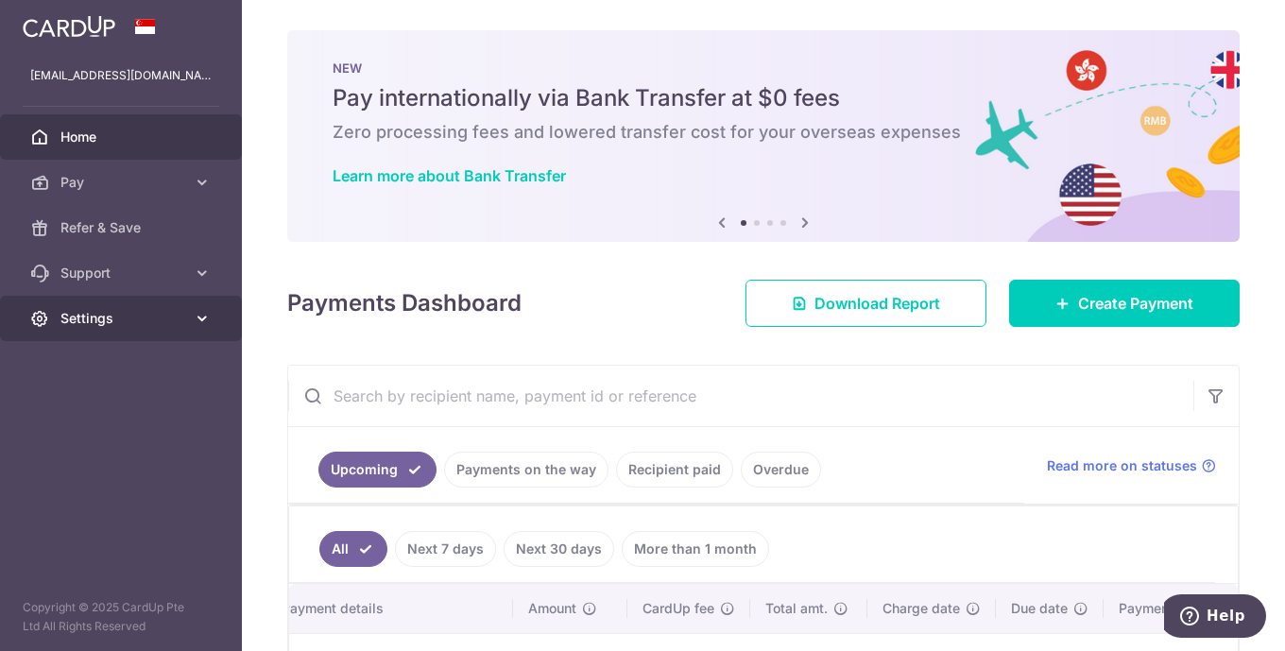
click at [140, 301] on link "Settings" at bounding box center [121, 318] width 242 height 45
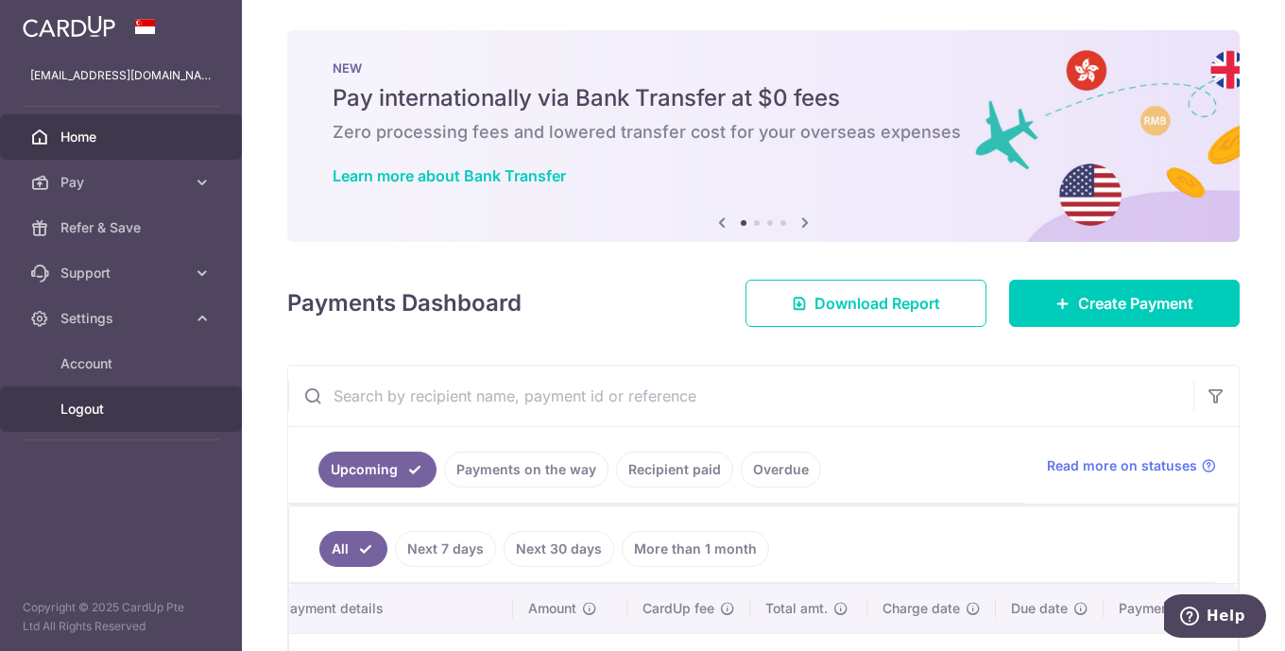
click at [102, 403] on span "Logout" at bounding box center [122, 409] width 125 height 19
